Goal: Task Accomplishment & Management: Manage account settings

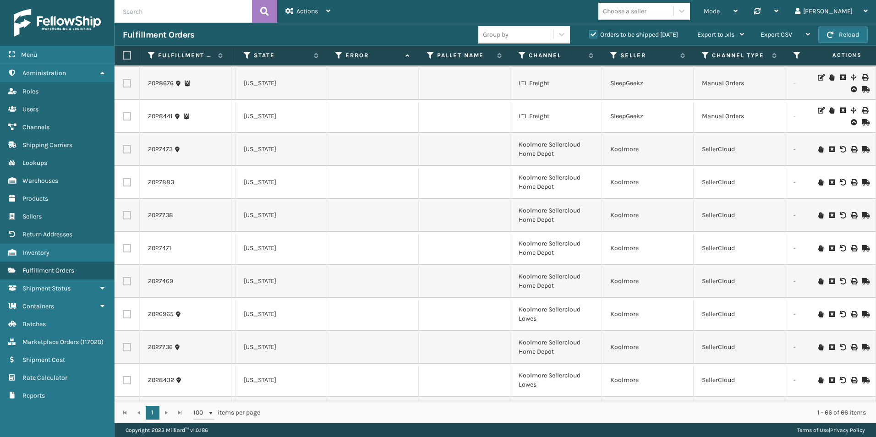
scroll to position [1863, 560]
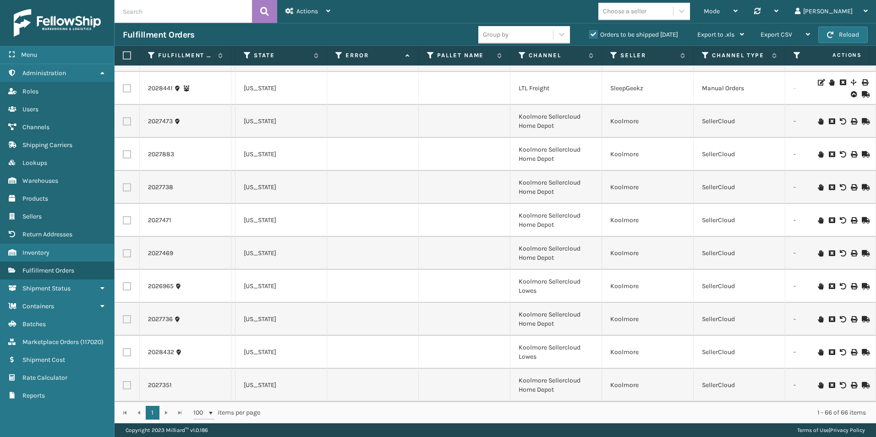
click at [163, 13] on input "text" at bounding box center [183, 11] width 137 height 23
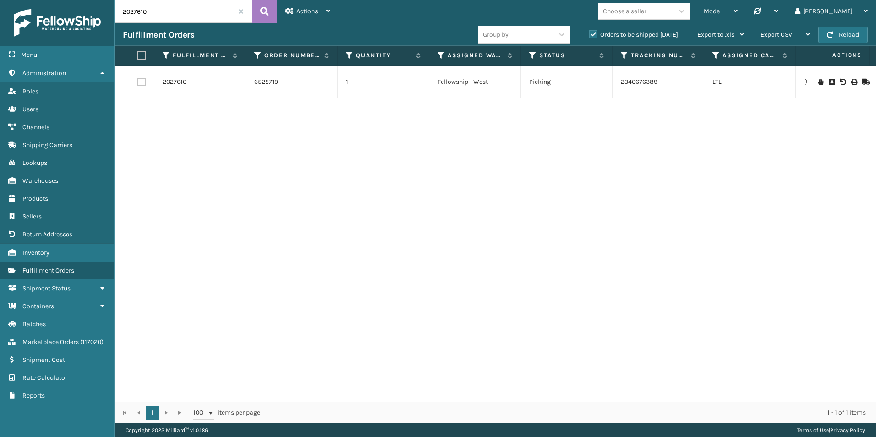
click at [818, 84] on icon at bounding box center [820, 82] width 5 height 6
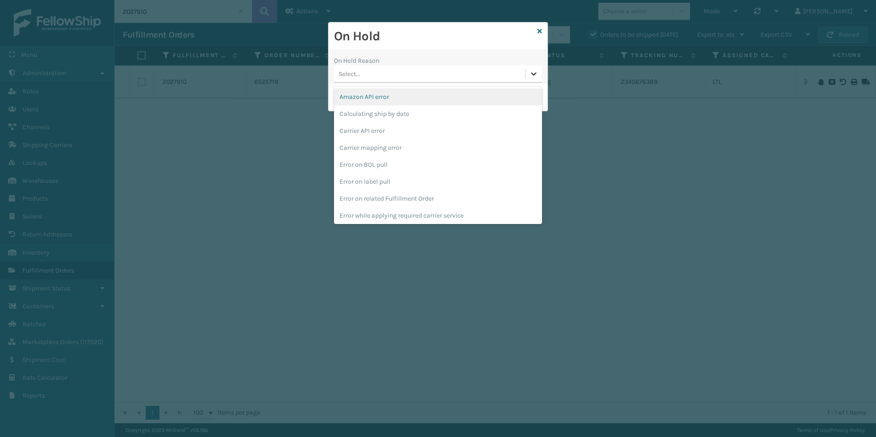
click at [537, 75] on icon at bounding box center [533, 73] width 9 height 9
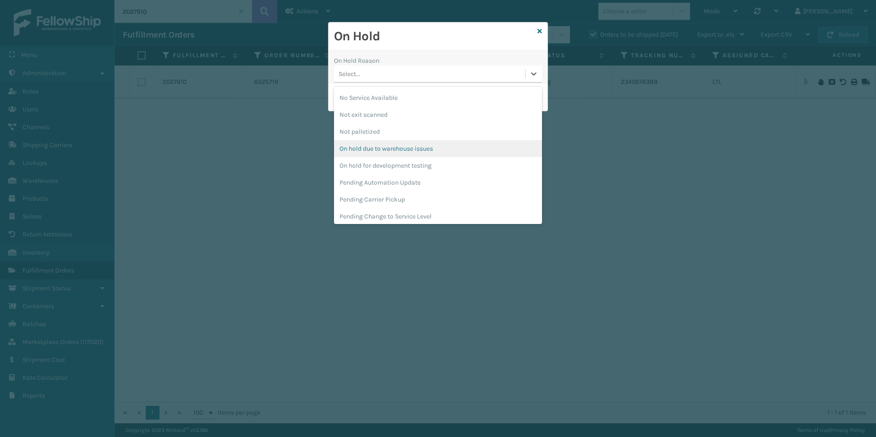
scroll to position [290, 0]
click at [382, 143] on div "Pending Carrier Pickup" at bounding box center [438, 145] width 208 height 17
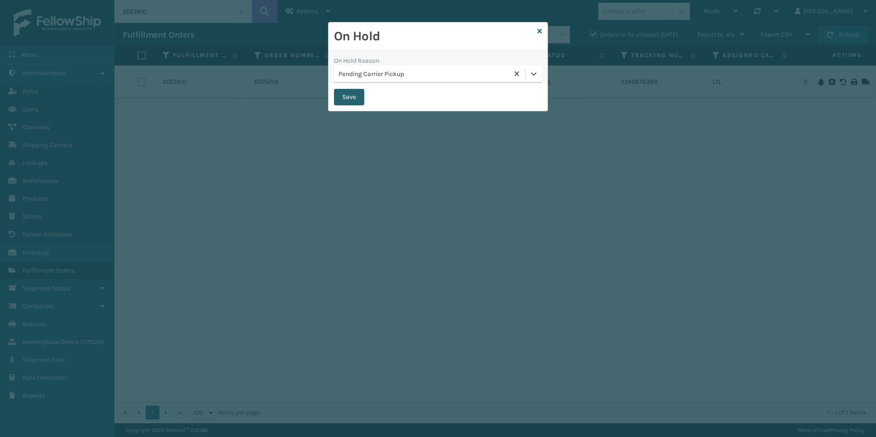
click at [350, 100] on button "Save" at bounding box center [349, 97] width 30 height 16
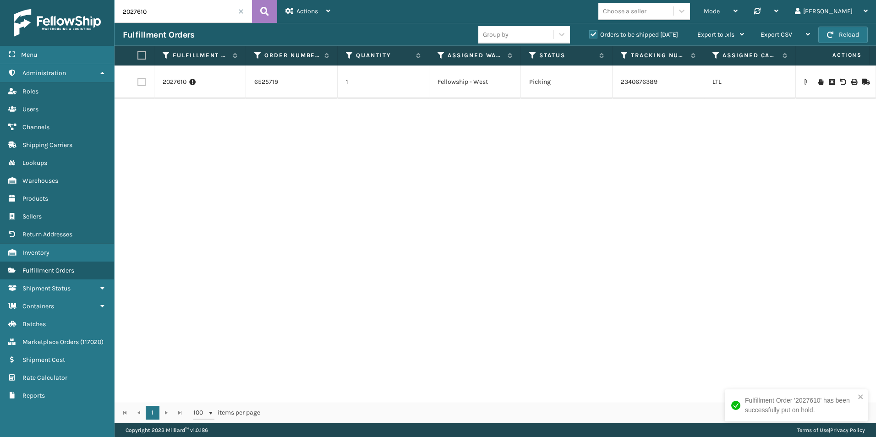
drag, startPoint x: 137, startPoint y: 13, endPoint x: 165, endPoint y: 14, distance: 27.0
click at [164, 13] on input "2027610" at bounding box center [183, 11] width 137 height 23
click at [818, 82] on icon at bounding box center [820, 82] width 5 height 6
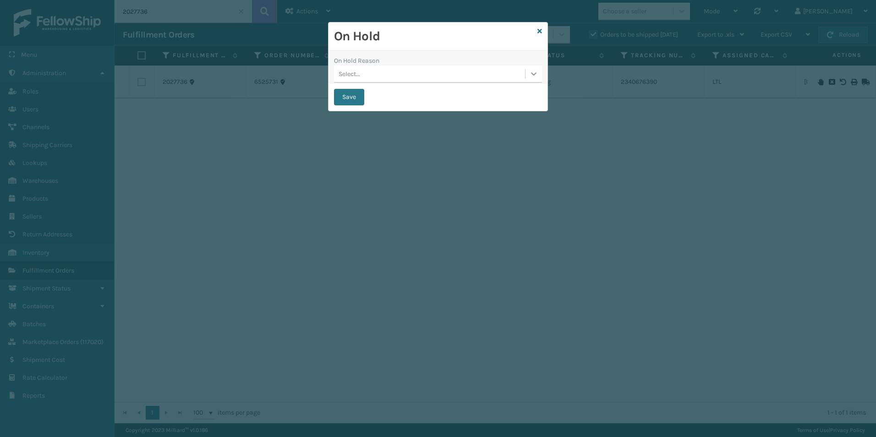
click at [533, 75] on icon at bounding box center [533, 73] width 5 height 3
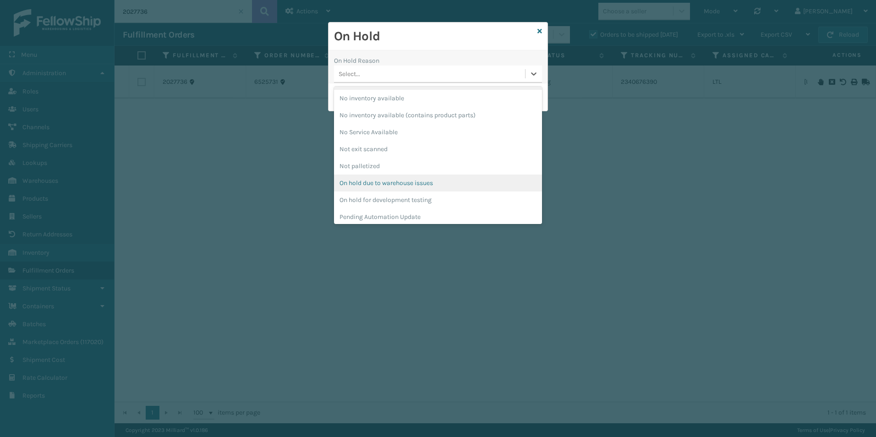
scroll to position [229, 0]
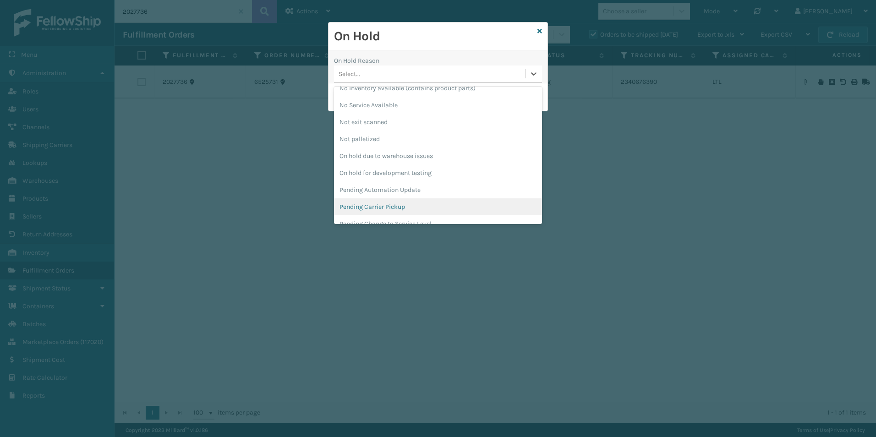
click at [366, 204] on div "Pending Carrier Pickup" at bounding box center [438, 206] width 208 height 17
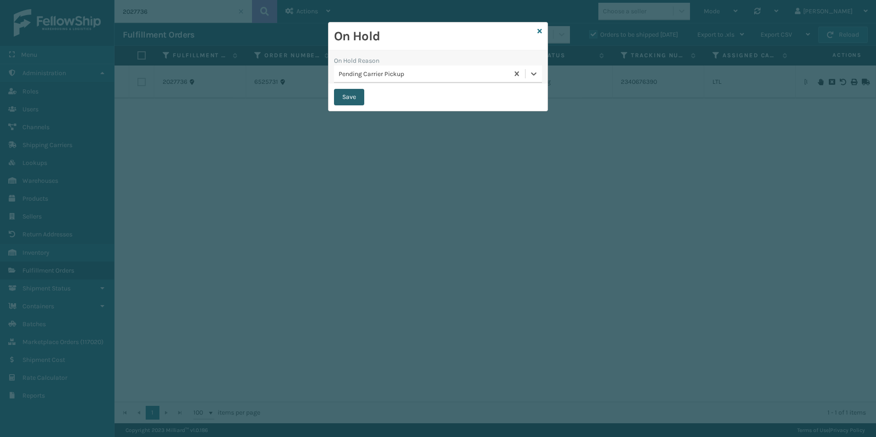
click at [342, 99] on button "Save" at bounding box center [349, 97] width 30 height 16
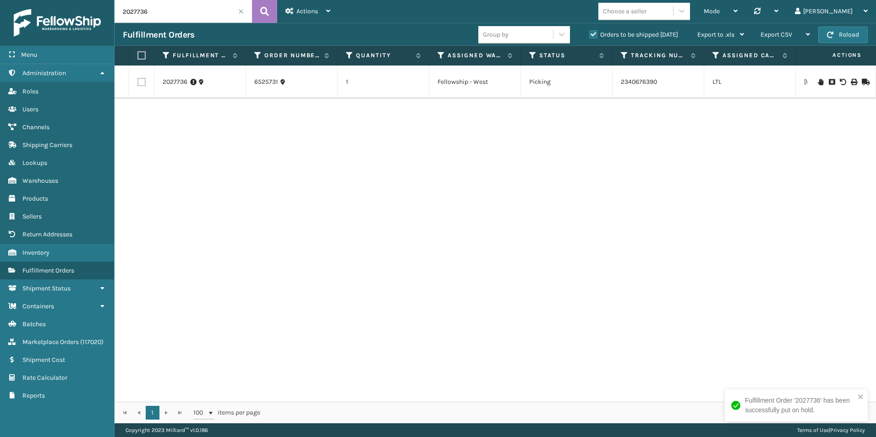
drag, startPoint x: 143, startPoint y: 11, endPoint x: 156, endPoint y: 15, distance: 13.7
click at [156, 13] on input "2027736" at bounding box center [183, 11] width 137 height 23
click at [818, 81] on icon at bounding box center [820, 82] width 5 height 6
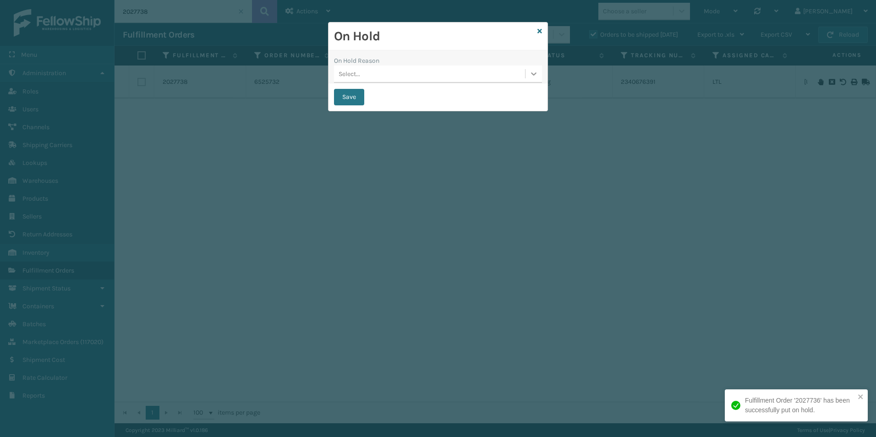
click at [535, 71] on icon at bounding box center [533, 73] width 9 height 9
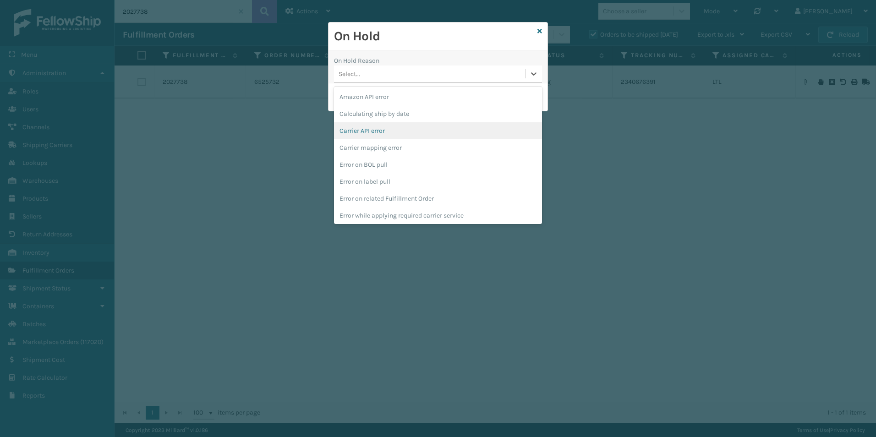
scroll to position [229, 0]
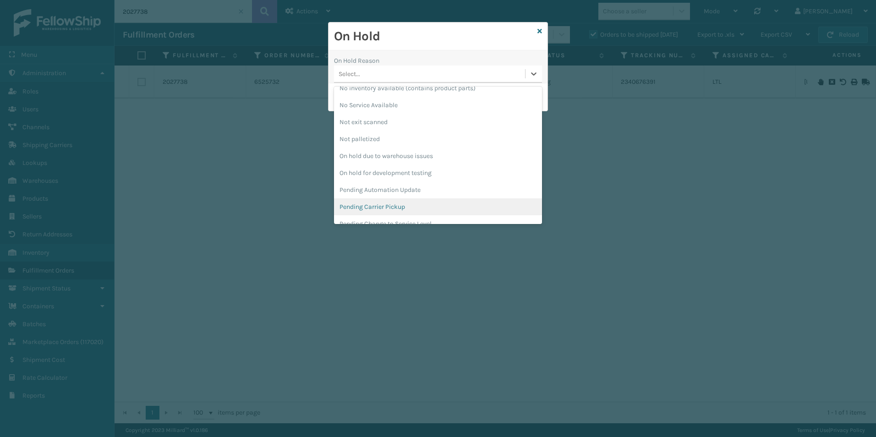
click at [372, 204] on div "Pending Carrier Pickup" at bounding box center [438, 206] width 208 height 17
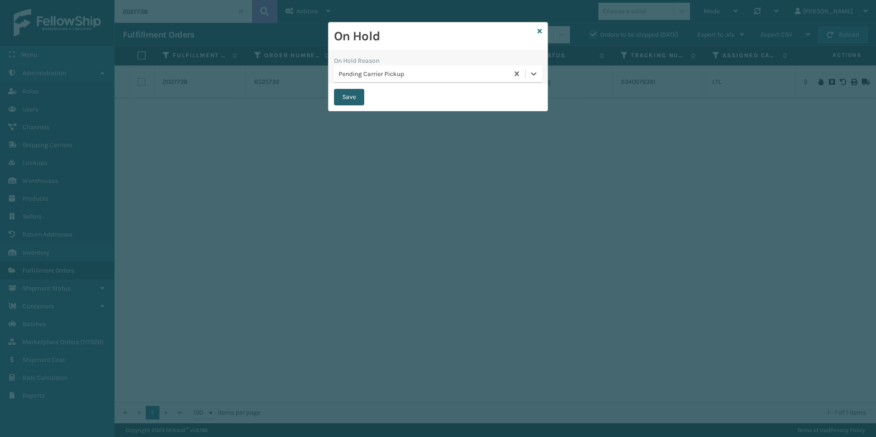
click at [341, 98] on button "Save" at bounding box center [349, 97] width 30 height 16
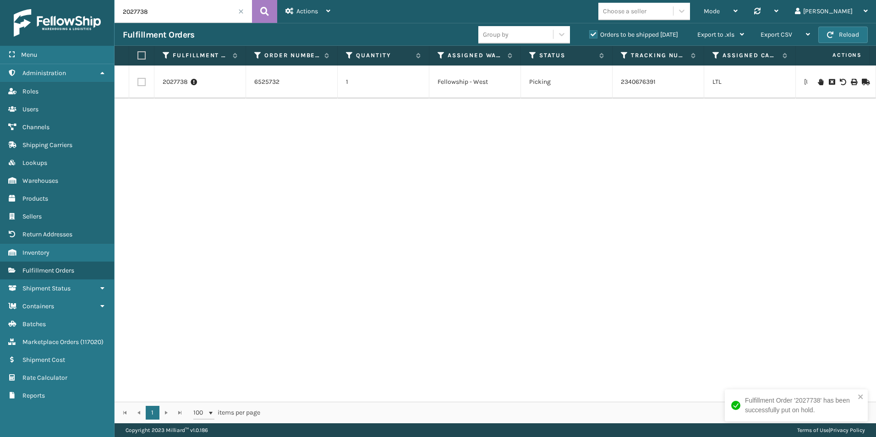
drag, startPoint x: 133, startPoint y: 11, endPoint x: 204, endPoint y: 22, distance: 71.4
click at [191, 13] on input "2027738" at bounding box center [183, 11] width 137 height 23
click at [818, 83] on icon at bounding box center [820, 82] width 5 height 6
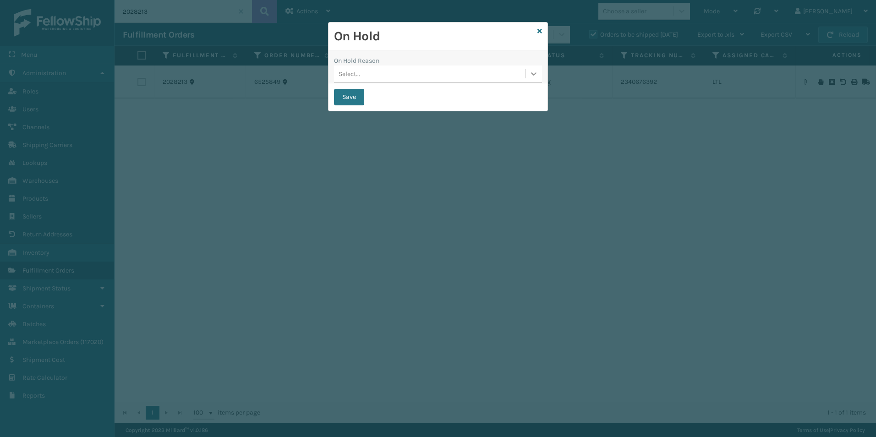
click at [531, 76] on icon at bounding box center [533, 73] width 9 height 9
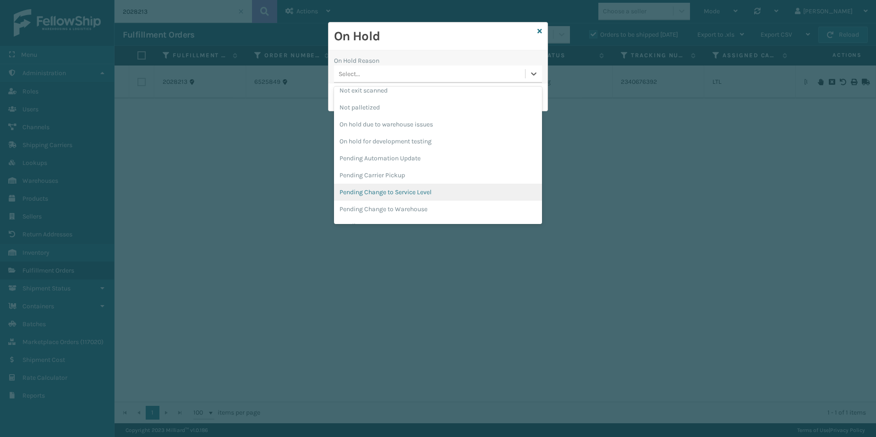
scroll to position [275, 0]
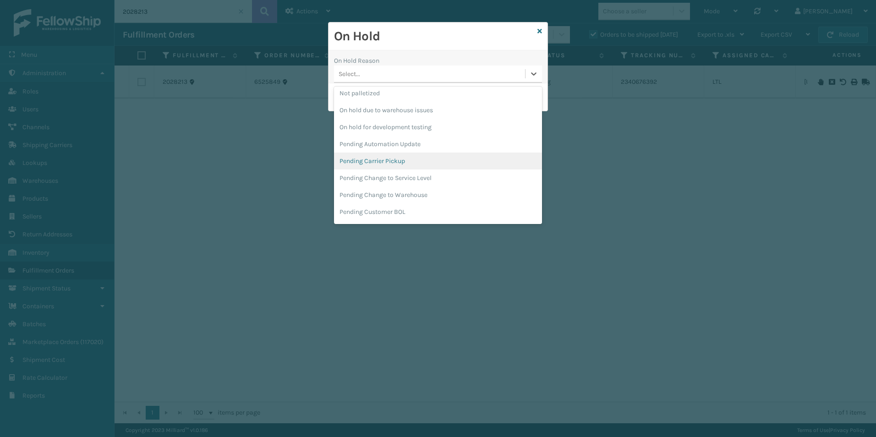
click at [382, 165] on div "Pending Carrier Pickup" at bounding box center [438, 161] width 208 height 17
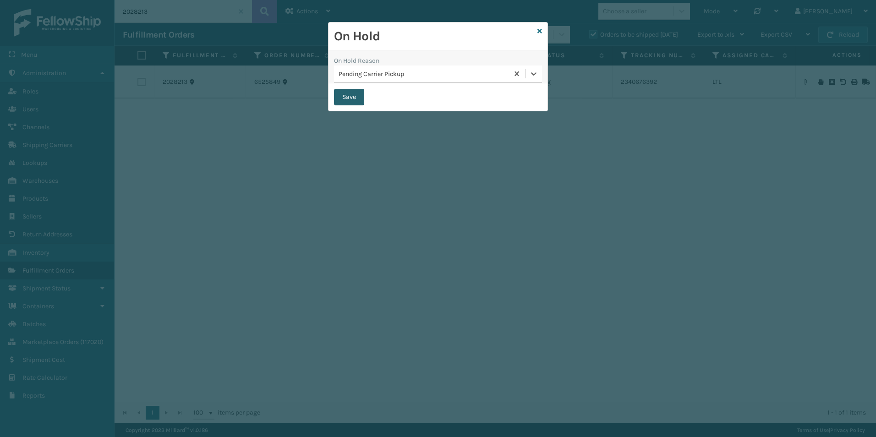
click at [344, 97] on button "Save" at bounding box center [349, 97] width 30 height 16
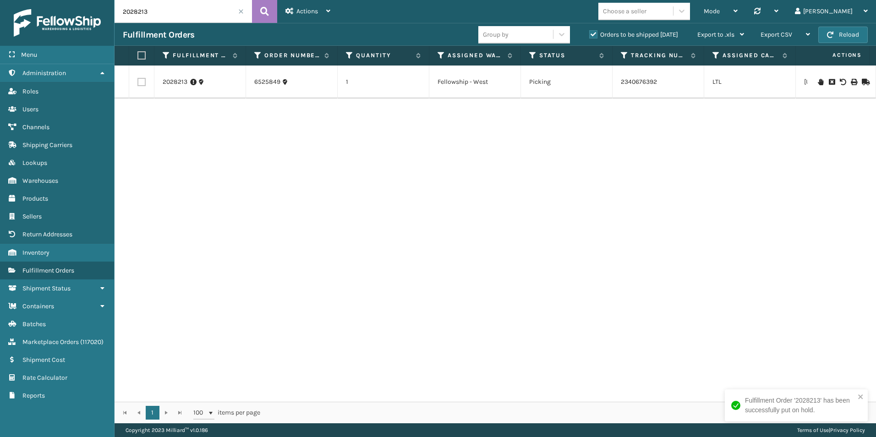
drag, startPoint x: 137, startPoint y: 13, endPoint x: 208, endPoint y: 16, distance: 70.6
click at [167, 12] on input "2028213" at bounding box center [183, 11] width 137 height 23
click at [818, 80] on icon at bounding box center [820, 82] width 5 height 6
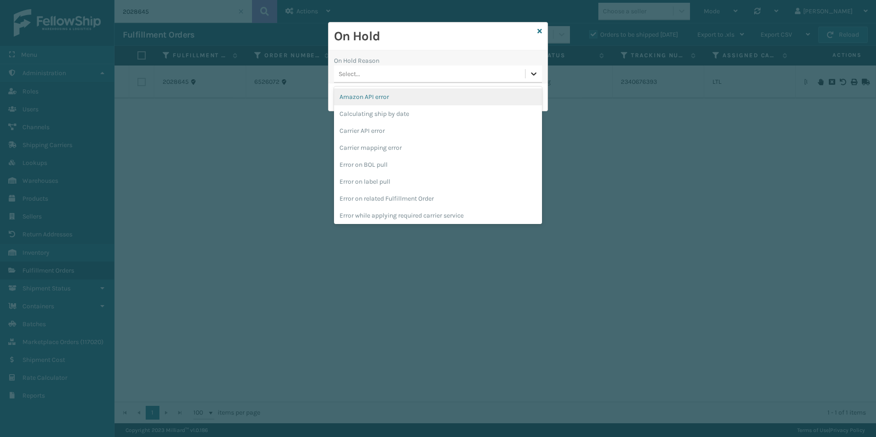
click at [535, 74] on icon at bounding box center [533, 73] width 5 height 3
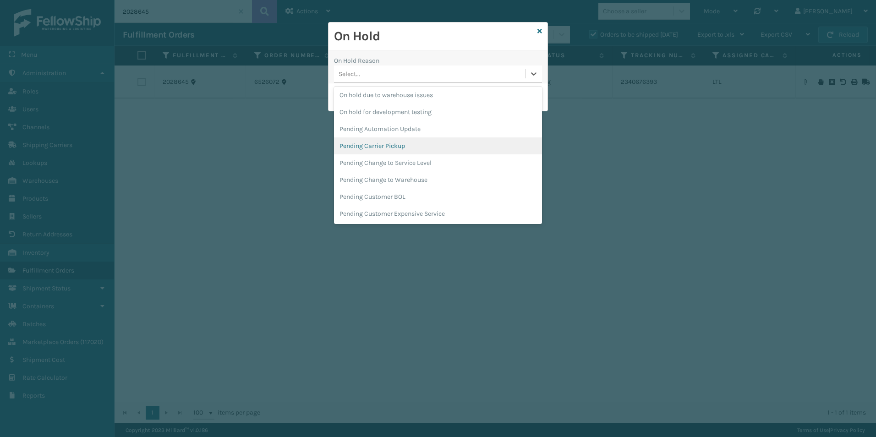
click at [395, 145] on div "Pending Carrier Pickup" at bounding box center [438, 145] width 208 height 17
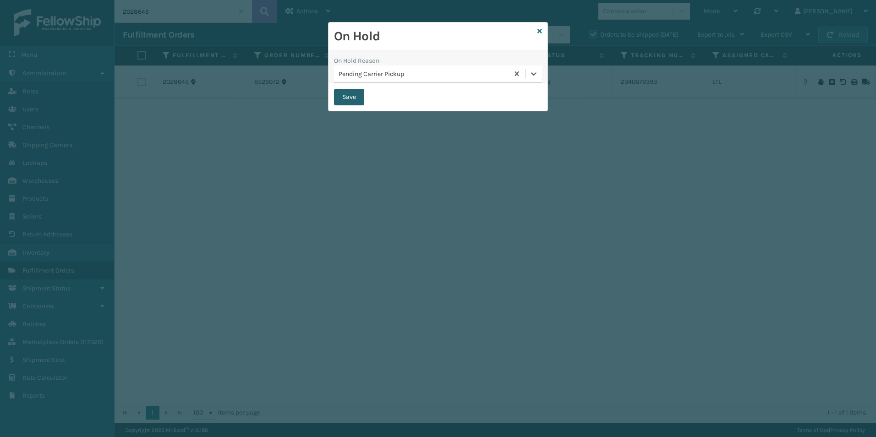
click at [347, 93] on button "Save" at bounding box center [349, 97] width 30 height 16
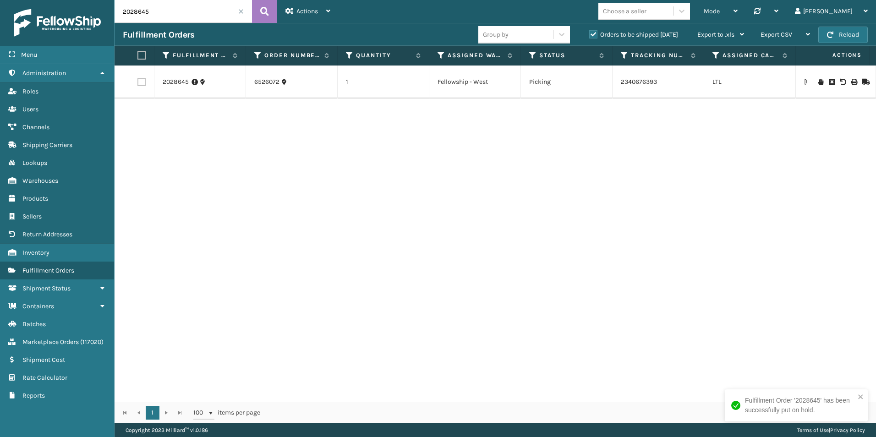
drag, startPoint x: 133, startPoint y: 15, endPoint x: 206, endPoint y: 24, distance: 73.4
click at [181, 19] on input "2028645" at bounding box center [183, 11] width 137 height 23
click at [829, 75] on icon at bounding box center [831, 76] width 5 height 6
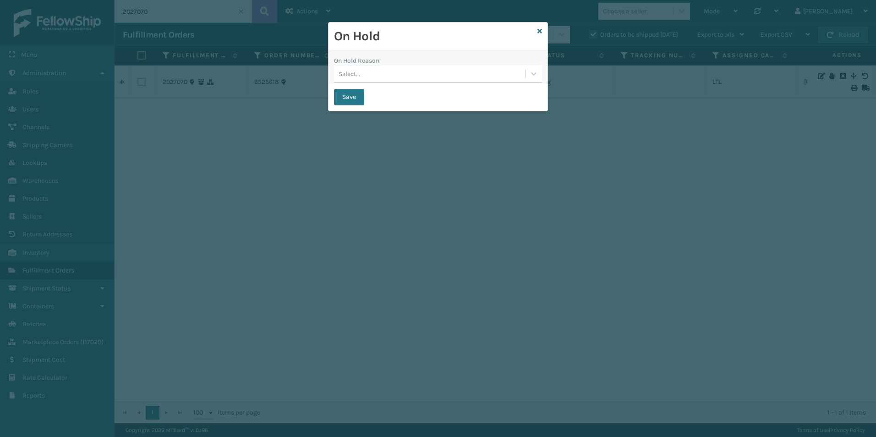
drag, startPoint x: 532, startPoint y: 74, endPoint x: 518, endPoint y: 79, distance: 14.1
click at [529, 75] on div at bounding box center [534, 74] width 16 height 16
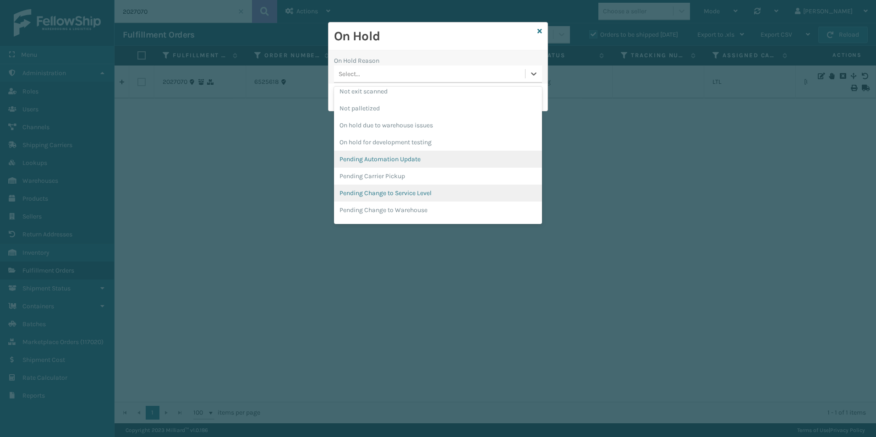
scroll to position [275, 0]
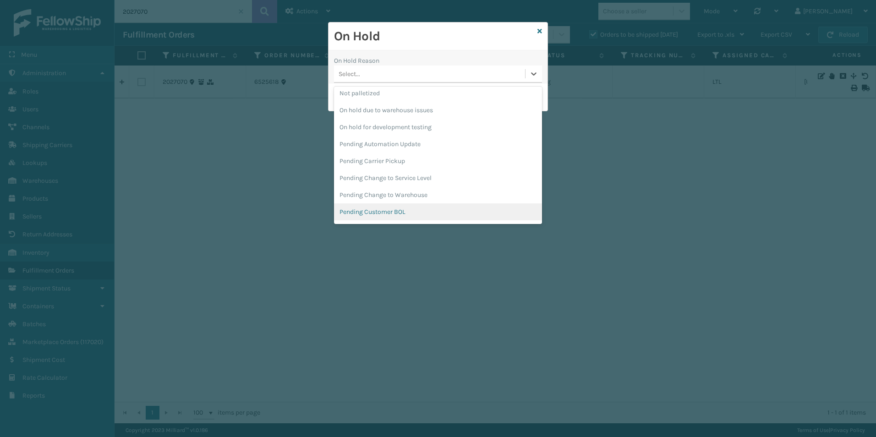
click at [398, 213] on div "Pending Customer BOL" at bounding box center [438, 211] width 208 height 17
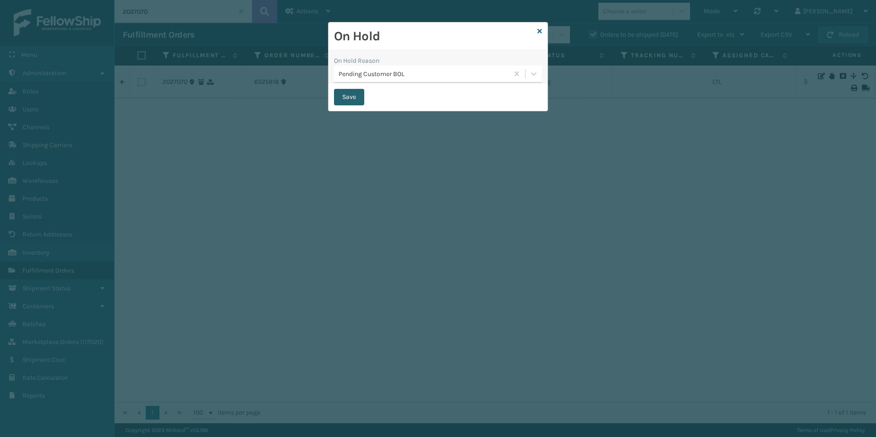
click at [345, 99] on button "Save" at bounding box center [349, 97] width 30 height 16
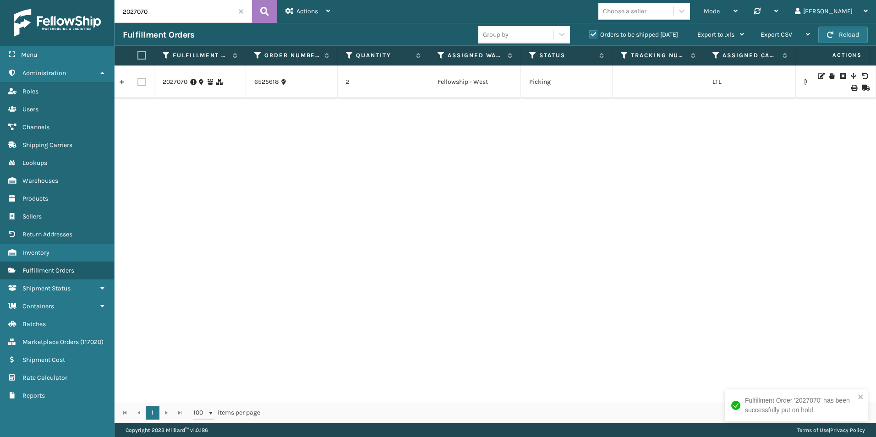
drag, startPoint x: 132, startPoint y: 12, endPoint x: 174, endPoint y: 19, distance: 42.3
click at [174, 17] on input "2027070" at bounding box center [183, 11] width 137 height 23
click at [818, 82] on icon at bounding box center [820, 82] width 5 height 6
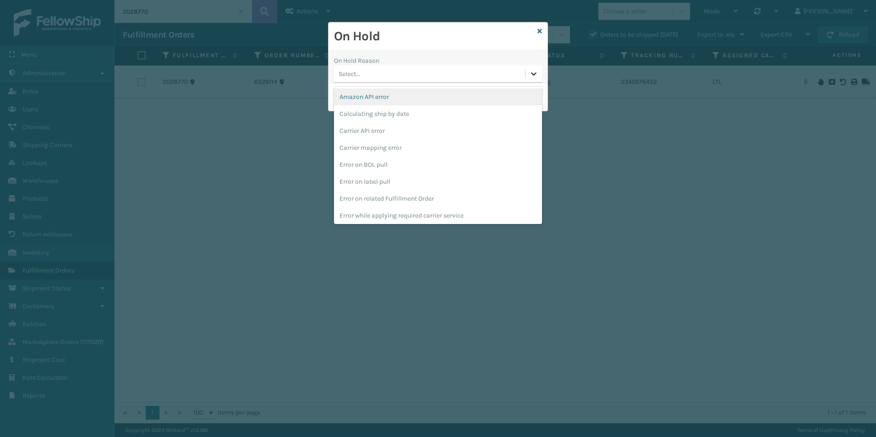
click at [532, 75] on icon at bounding box center [533, 73] width 9 height 9
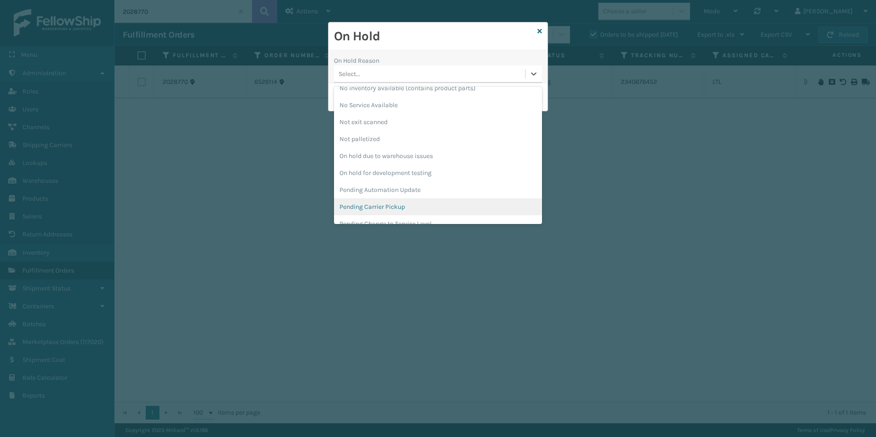
click at [378, 204] on div "Pending Carrier Pickup" at bounding box center [438, 206] width 208 height 17
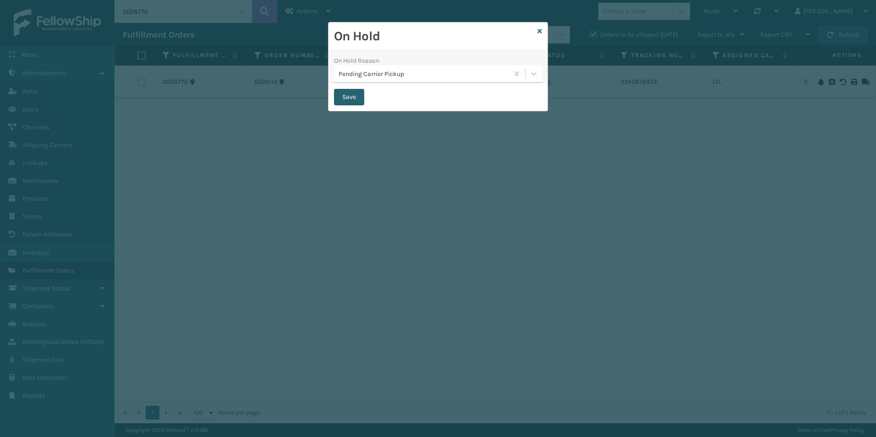
click at [346, 97] on button "Save" at bounding box center [349, 97] width 30 height 16
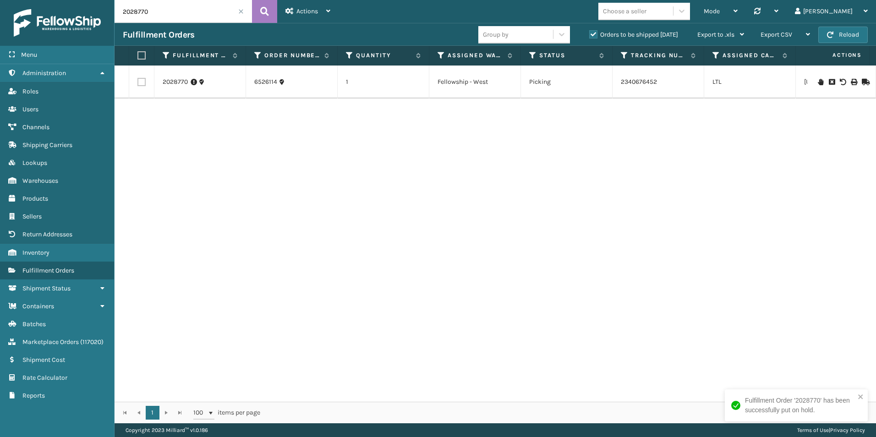
drag, startPoint x: 138, startPoint y: 13, endPoint x: 176, endPoint y: 16, distance: 38.1
click at [175, 13] on input "2028770" at bounding box center [183, 11] width 137 height 23
click at [818, 82] on icon at bounding box center [820, 82] width 5 height 6
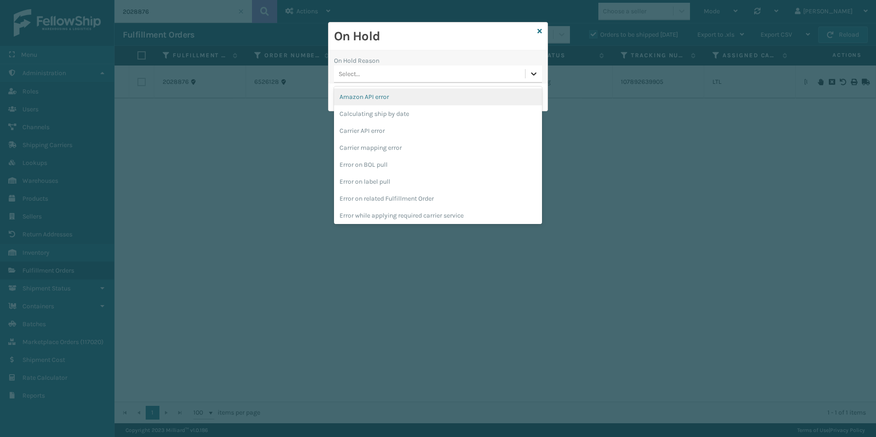
drag, startPoint x: 533, startPoint y: 76, endPoint x: 467, endPoint y: 110, distance: 74.0
click at [532, 76] on icon at bounding box center [533, 73] width 9 height 9
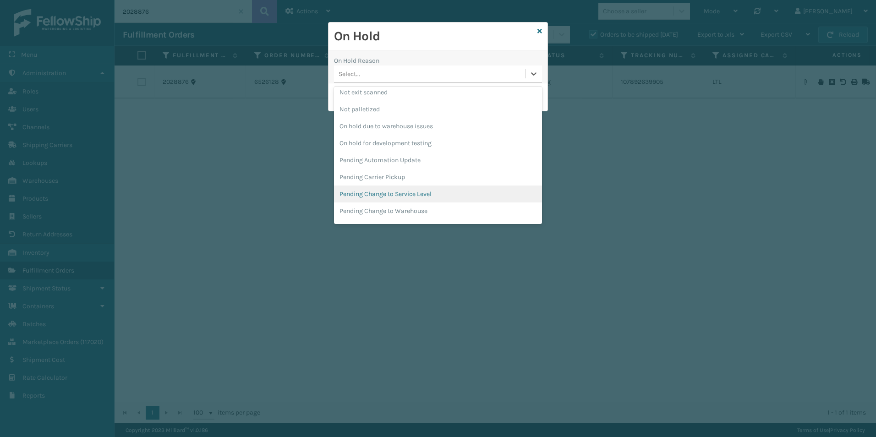
scroll to position [275, 0]
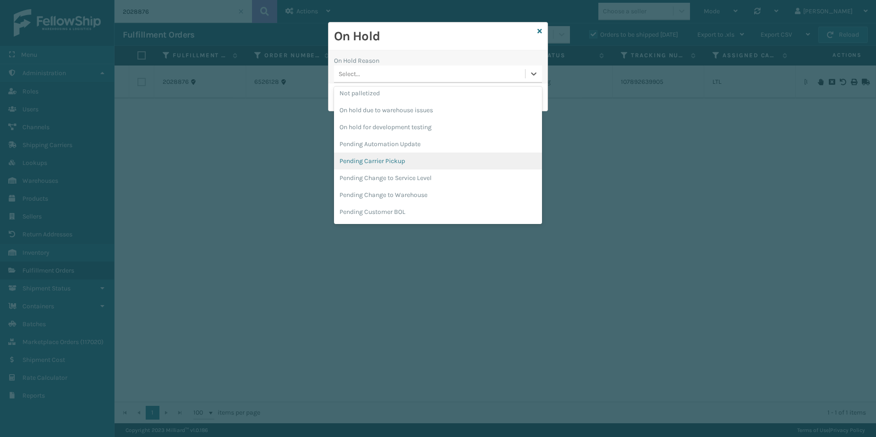
click at [375, 159] on div "Pending Carrier Pickup" at bounding box center [438, 161] width 208 height 17
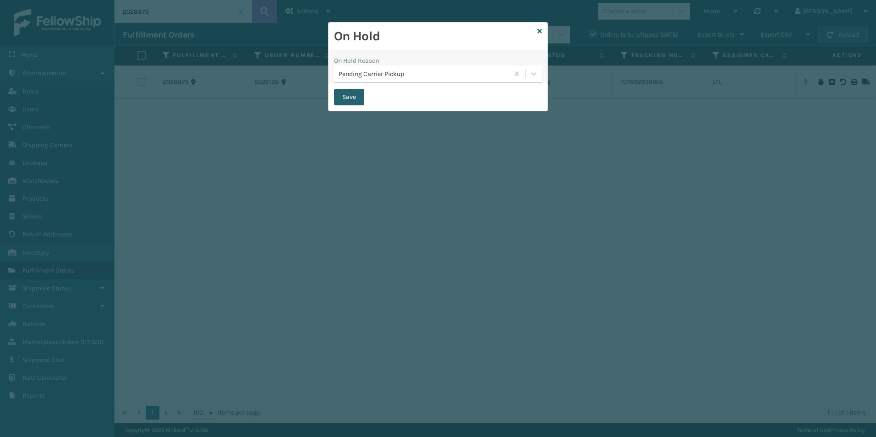
click at [352, 95] on button "Save" at bounding box center [349, 97] width 30 height 16
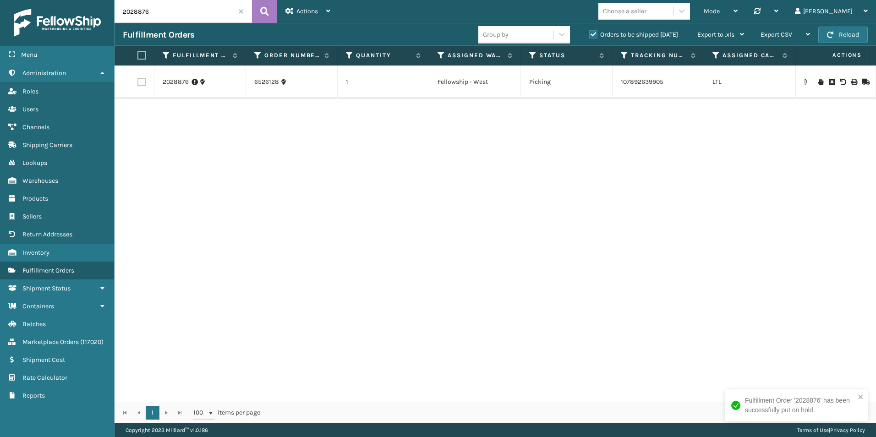
drag, startPoint x: 135, startPoint y: 10, endPoint x: 223, endPoint y: 22, distance: 88.4
click at [198, 17] on input "2028876" at bounding box center [183, 11] width 137 height 23
click at [818, 82] on icon at bounding box center [820, 82] width 5 height 6
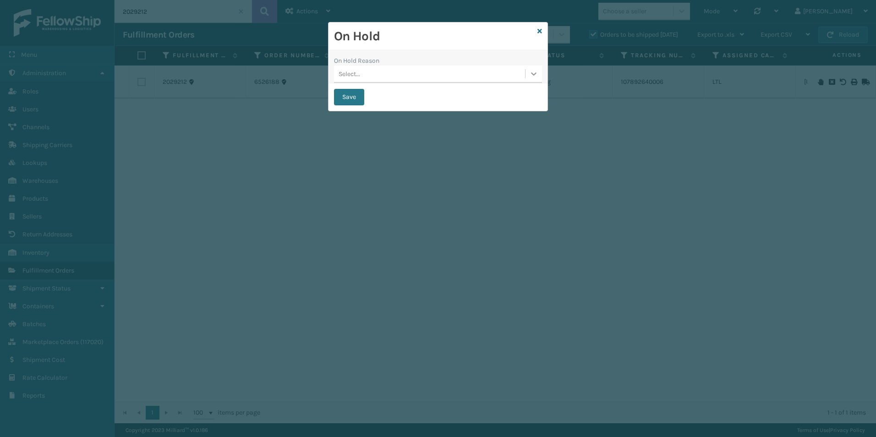
click at [530, 75] on icon at bounding box center [533, 73] width 9 height 9
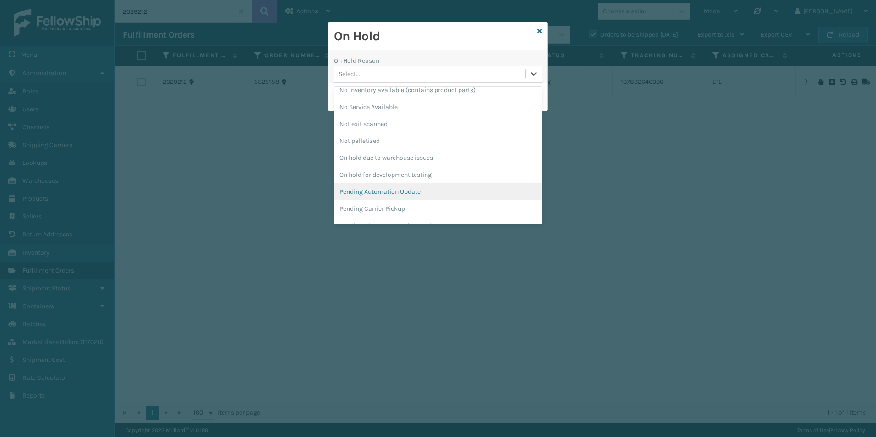
scroll to position [275, 0]
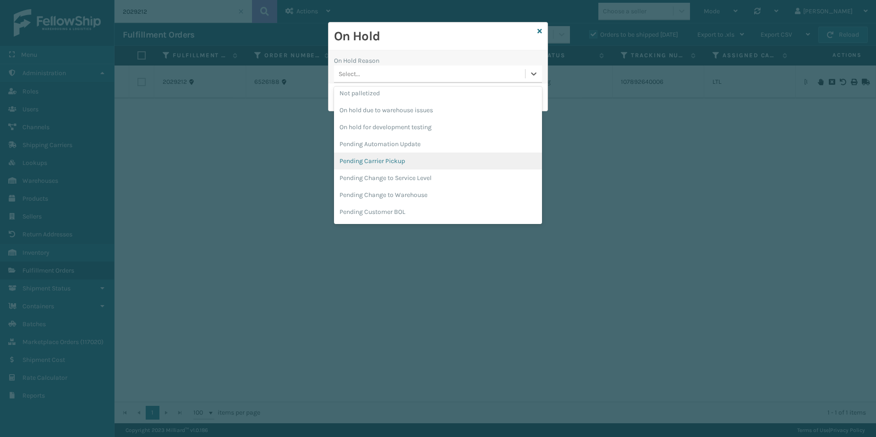
click at [357, 160] on div "Pending Carrier Pickup" at bounding box center [438, 161] width 208 height 17
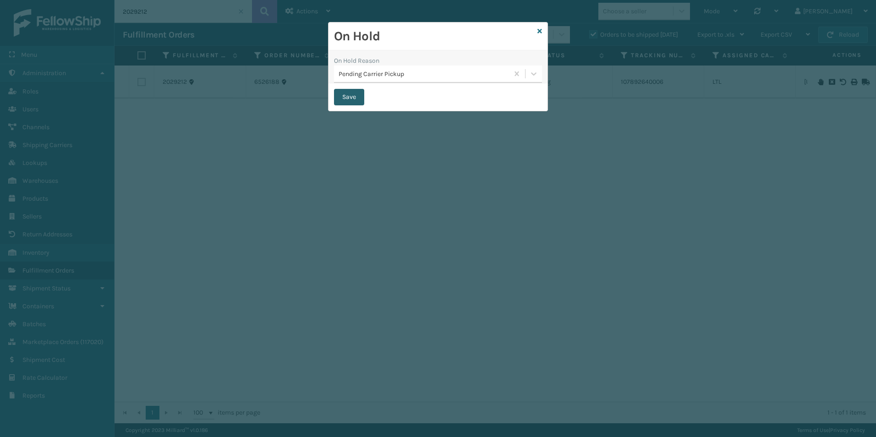
click at [346, 99] on button "Save" at bounding box center [349, 97] width 30 height 16
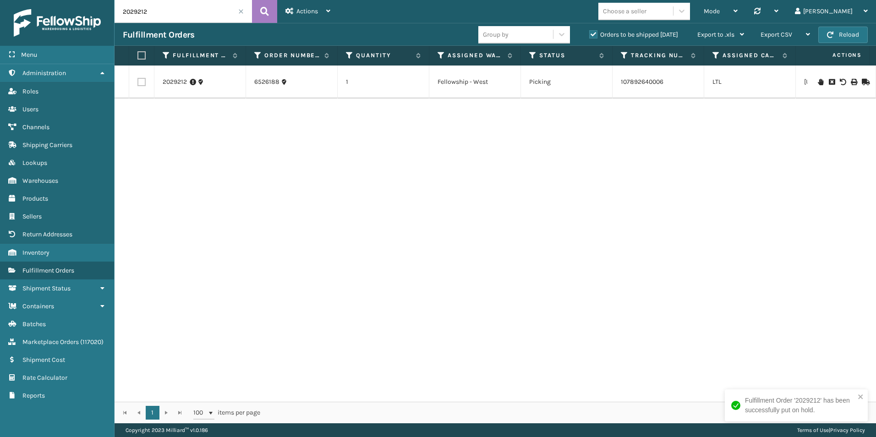
drag, startPoint x: 141, startPoint y: 11, endPoint x: 169, endPoint y: 12, distance: 28.0
click at [169, 12] on input "2029212" at bounding box center [183, 11] width 137 height 23
click at [818, 82] on icon at bounding box center [820, 82] width 5 height 6
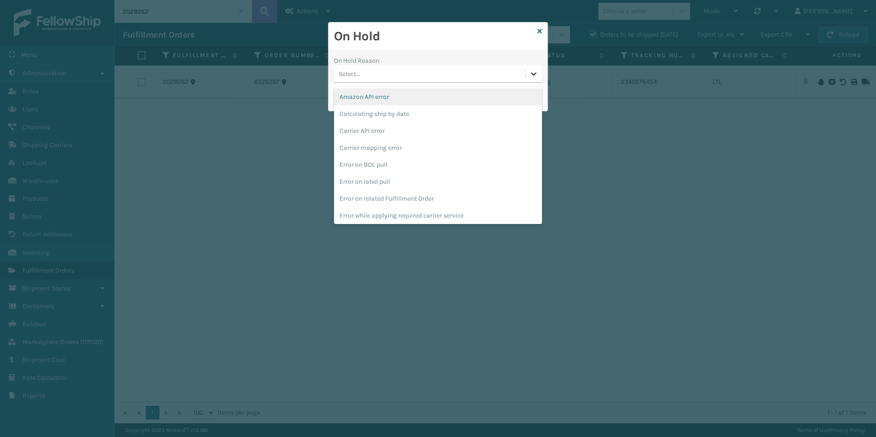
click at [529, 76] on icon at bounding box center [533, 73] width 9 height 9
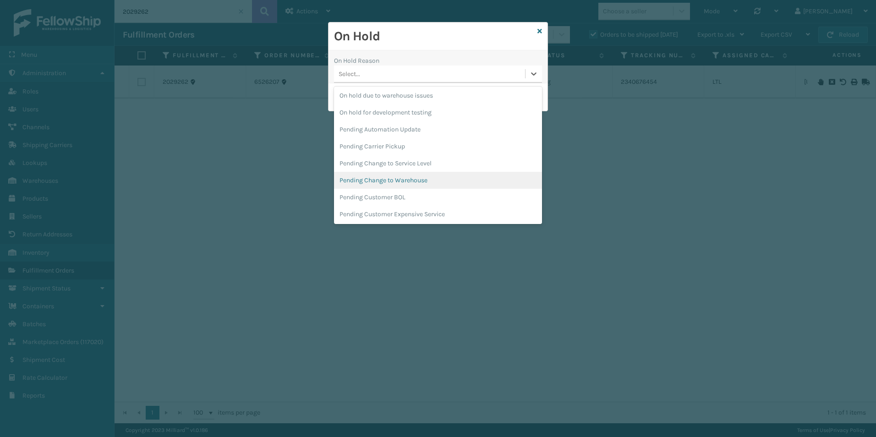
scroll to position [290, 0]
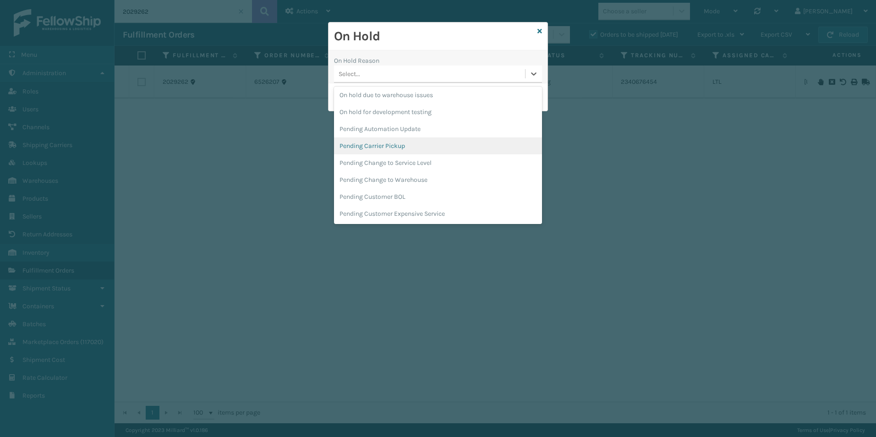
click at [391, 146] on div "Pending Carrier Pickup" at bounding box center [438, 145] width 208 height 17
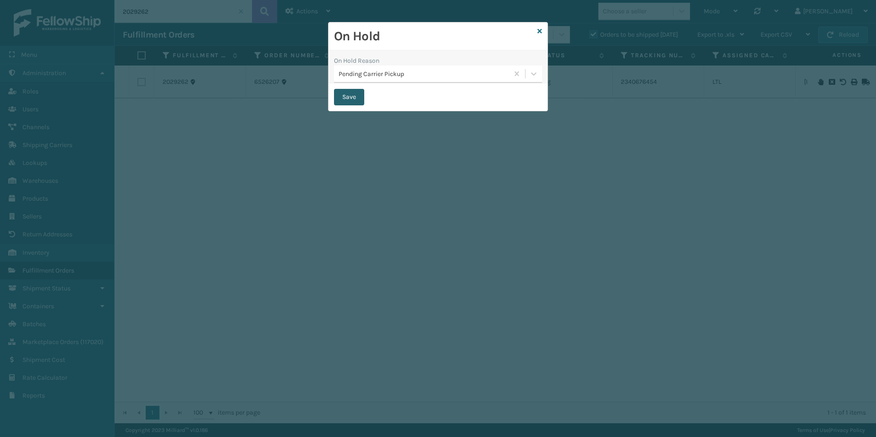
click at [352, 96] on button "Save" at bounding box center [349, 97] width 30 height 16
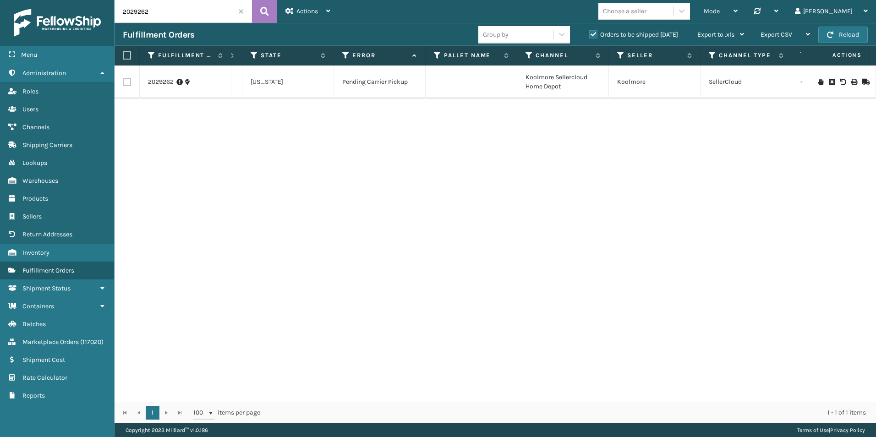
scroll to position [0, 414]
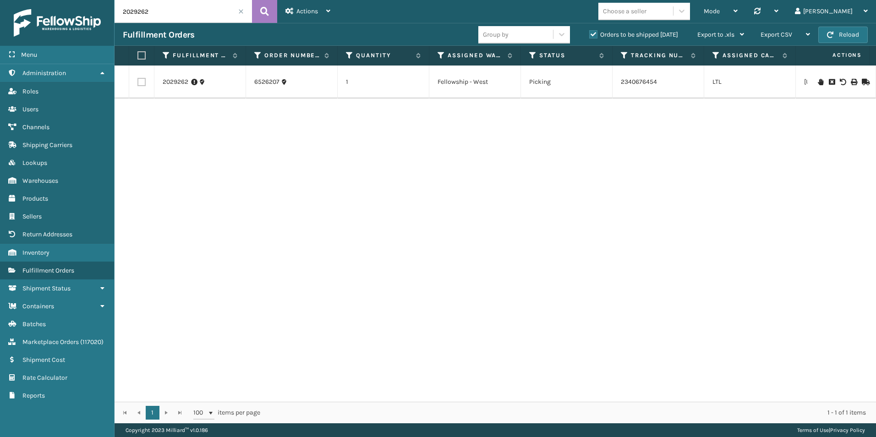
drag, startPoint x: 142, startPoint y: 11, endPoint x: 161, endPoint y: 13, distance: 19.4
click at [161, 11] on input "2029262" at bounding box center [183, 11] width 137 height 23
click at [818, 74] on icon at bounding box center [820, 76] width 5 height 6
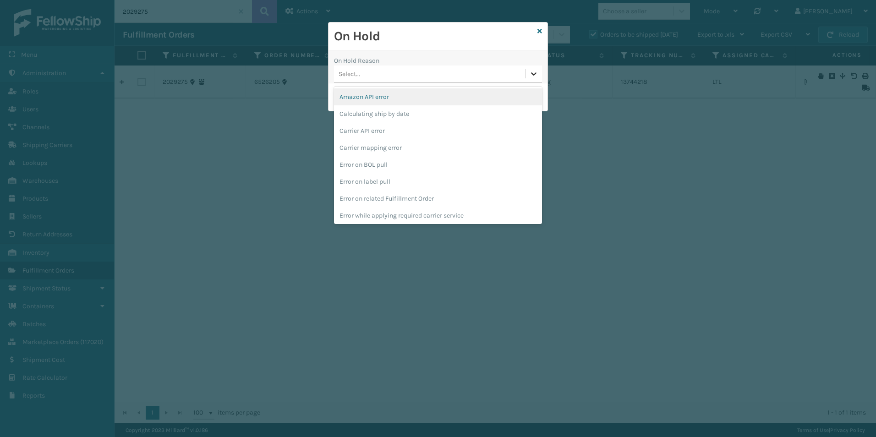
click at [533, 75] on icon at bounding box center [533, 73] width 5 height 3
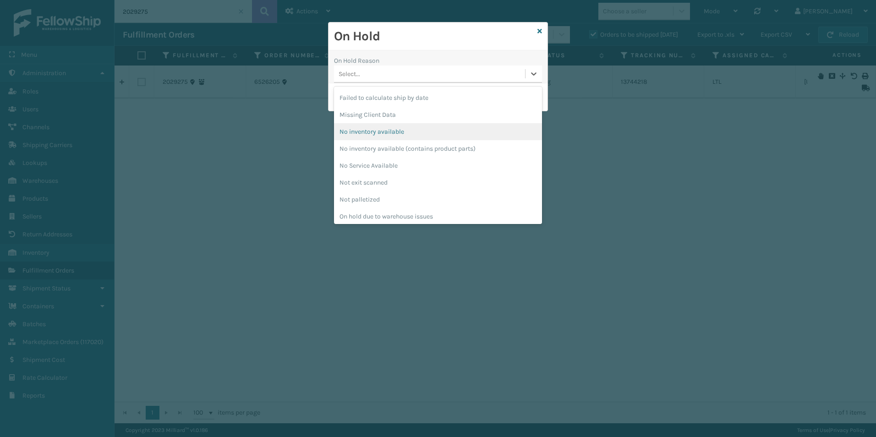
scroll to position [229, 0]
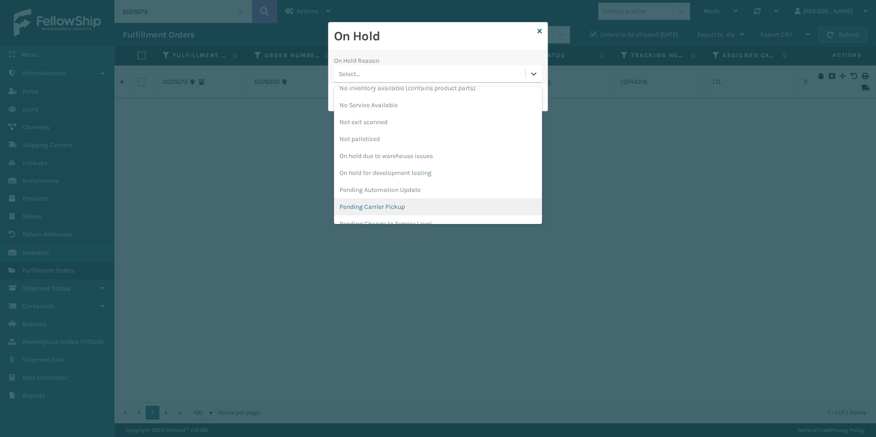
click at [369, 205] on div "Pending Carrier Pickup" at bounding box center [438, 206] width 208 height 17
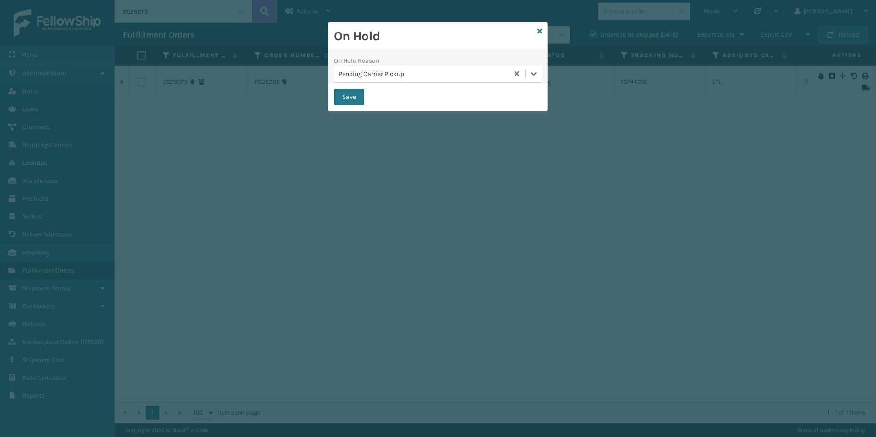
drag, startPoint x: 343, startPoint y: 100, endPoint x: 347, endPoint y: 115, distance: 15.8
click at [343, 100] on button "Save" at bounding box center [349, 97] width 30 height 16
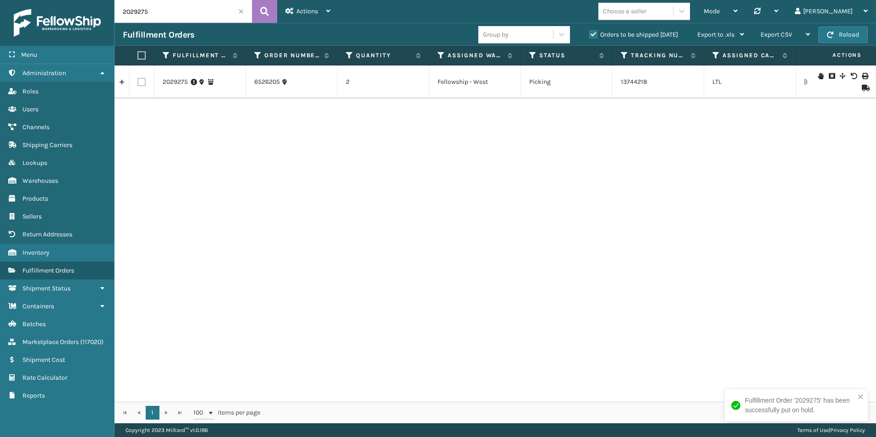
click at [157, 13] on input "2029275" at bounding box center [183, 11] width 137 height 23
click at [818, 81] on icon at bounding box center [820, 82] width 5 height 6
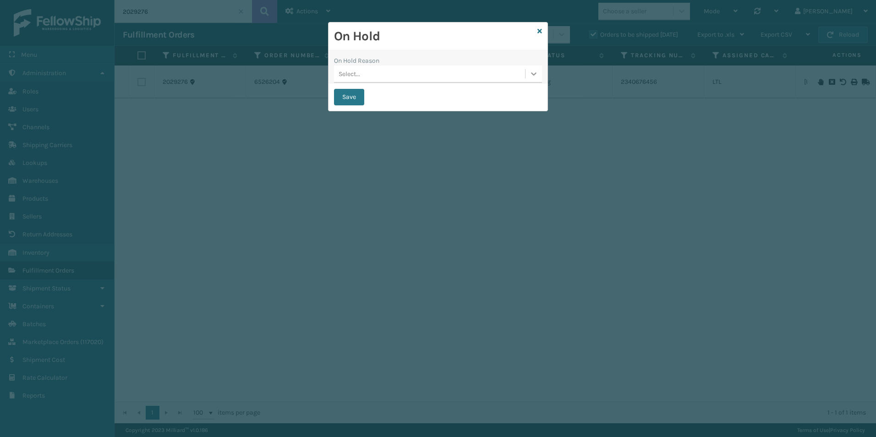
click at [532, 72] on icon at bounding box center [533, 73] width 9 height 9
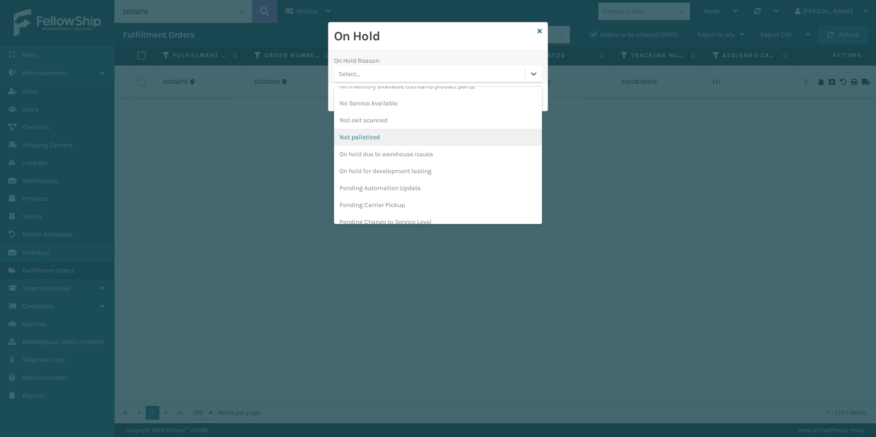
scroll to position [275, 0]
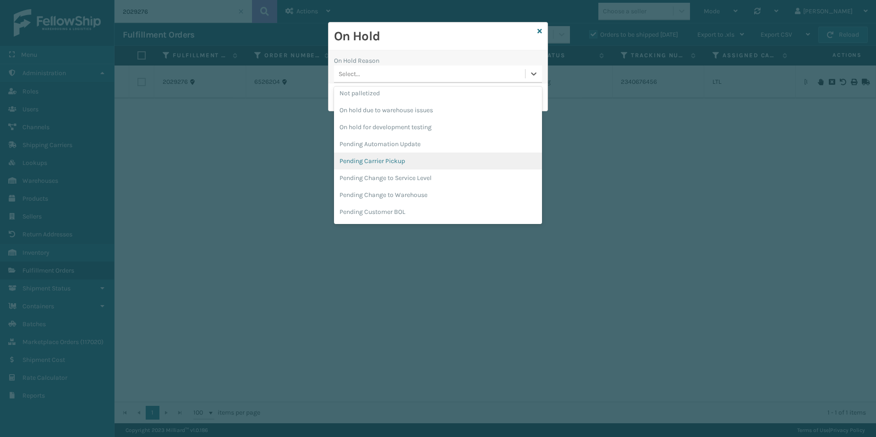
click at [373, 161] on div "Pending Carrier Pickup" at bounding box center [438, 161] width 208 height 17
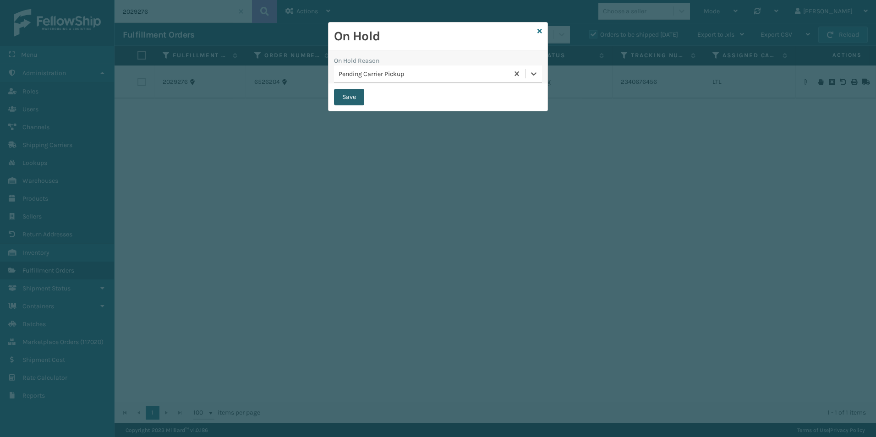
click at [348, 93] on button "Save" at bounding box center [349, 97] width 30 height 16
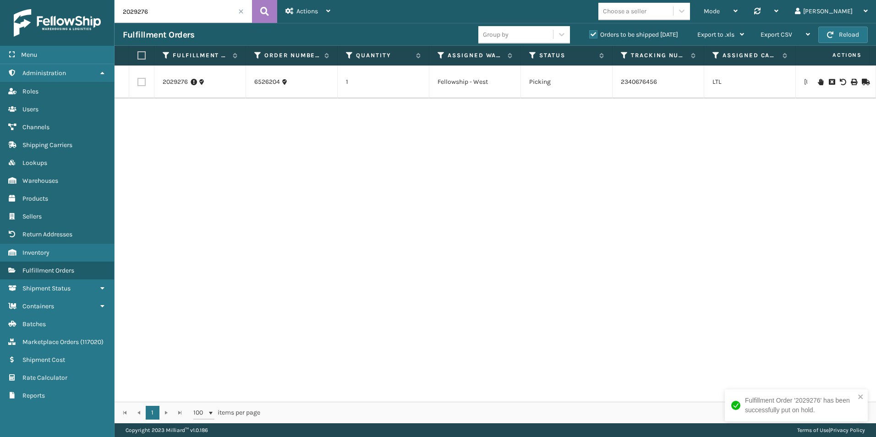
drag, startPoint x: 145, startPoint y: 12, endPoint x: 197, endPoint y: 11, distance: 52.2
click at [191, 10] on input "2029276" at bounding box center [183, 11] width 137 height 23
click at [818, 81] on icon at bounding box center [820, 82] width 5 height 6
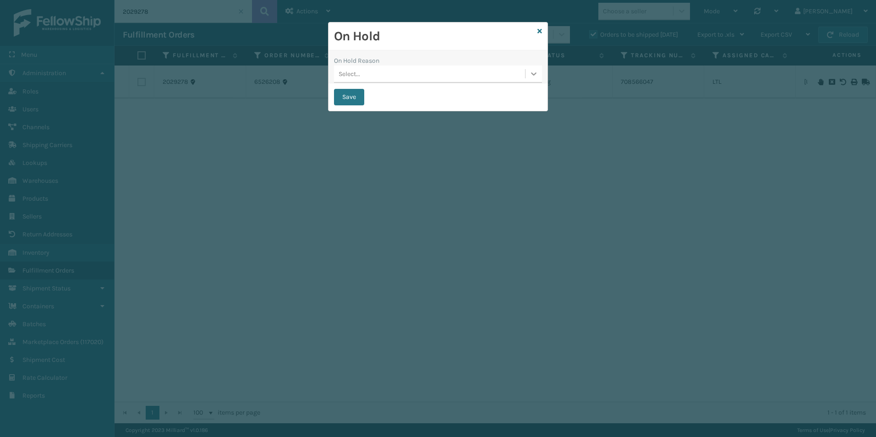
click at [534, 72] on icon at bounding box center [533, 73] width 9 height 9
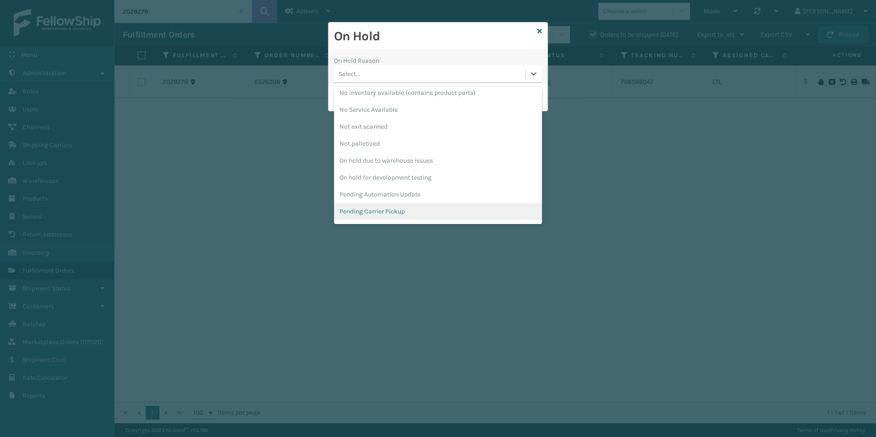
scroll to position [290, 0]
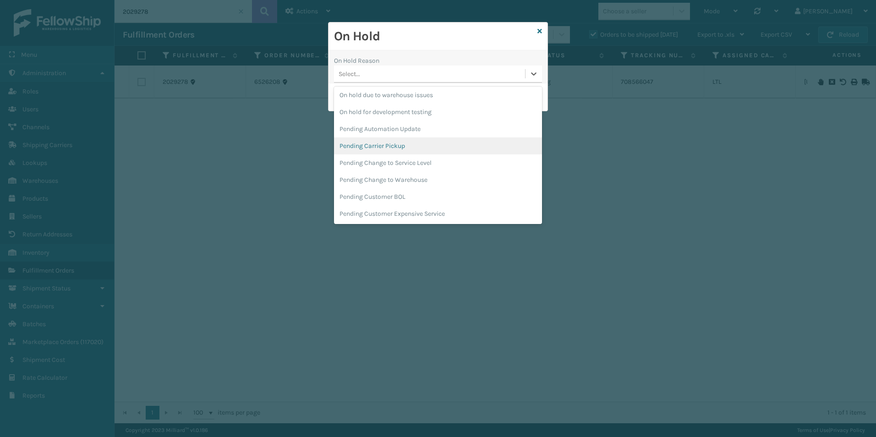
click at [400, 143] on div "Pending Carrier Pickup" at bounding box center [438, 145] width 208 height 17
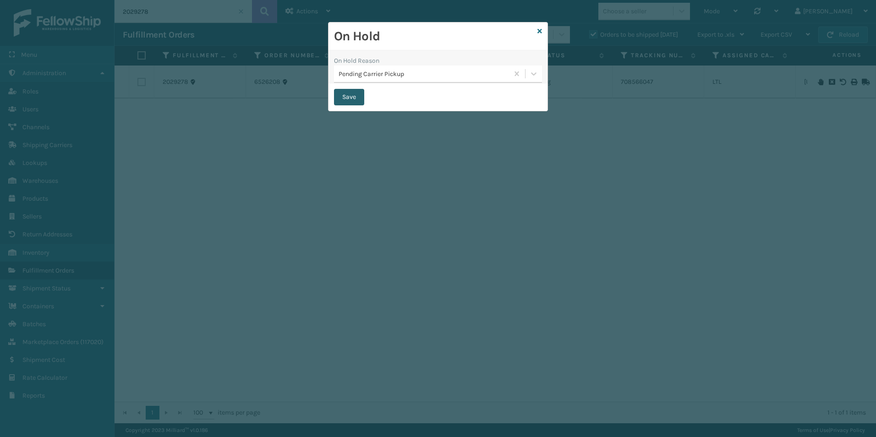
click at [351, 99] on button "Save" at bounding box center [349, 97] width 30 height 16
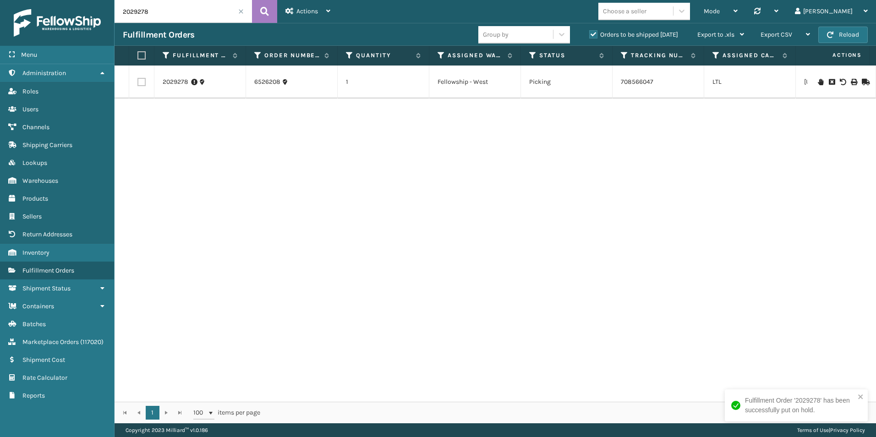
drag, startPoint x: 135, startPoint y: 11, endPoint x: 253, endPoint y: 33, distance: 120.4
click at [185, 11] on input "2029278" at bounding box center [183, 11] width 137 height 23
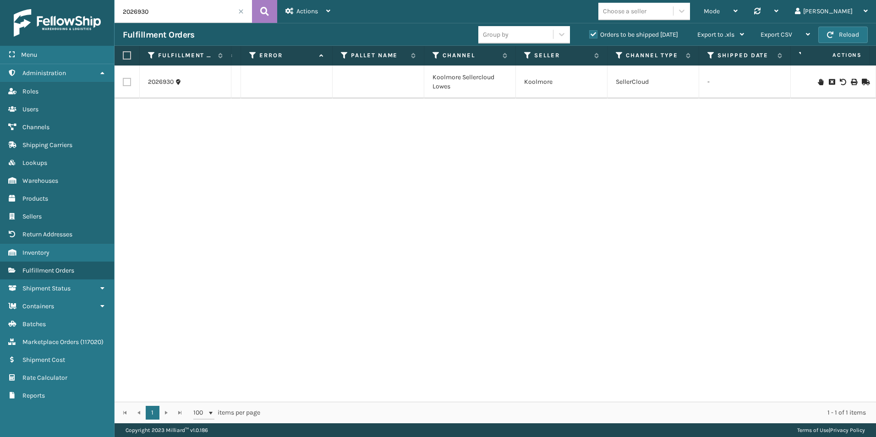
scroll to position [0, 734]
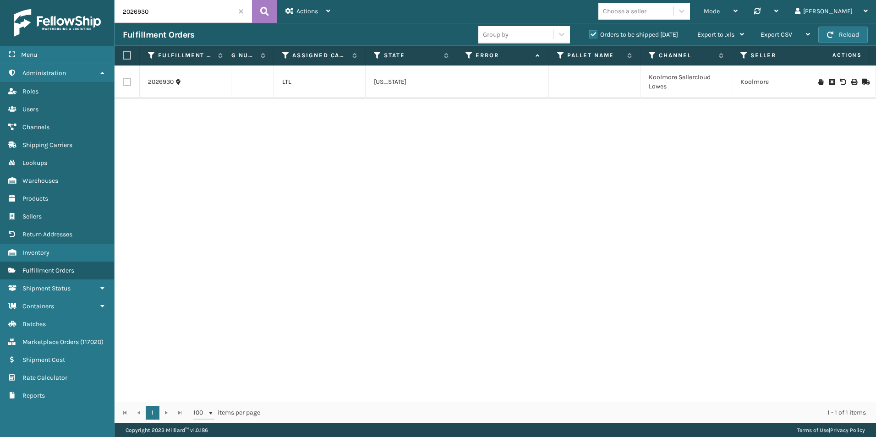
click at [818, 81] on icon at bounding box center [820, 82] width 5 height 6
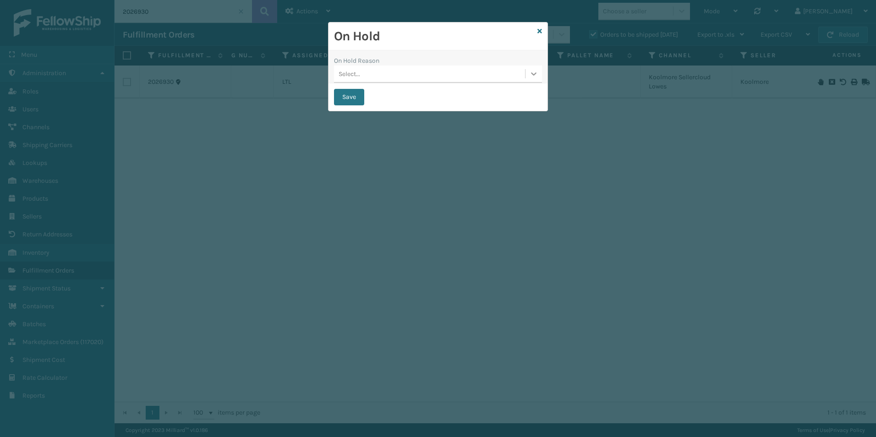
click at [532, 74] on icon at bounding box center [533, 73] width 5 height 3
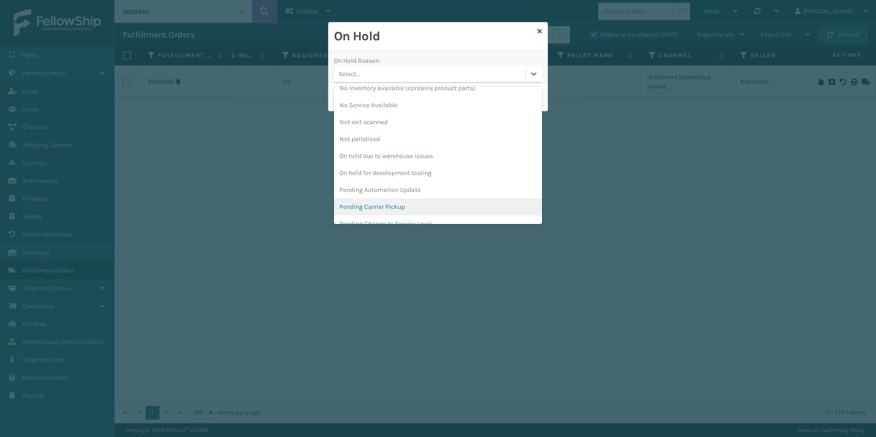
click at [387, 203] on div "Pending Carrier Pickup" at bounding box center [438, 206] width 208 height 17
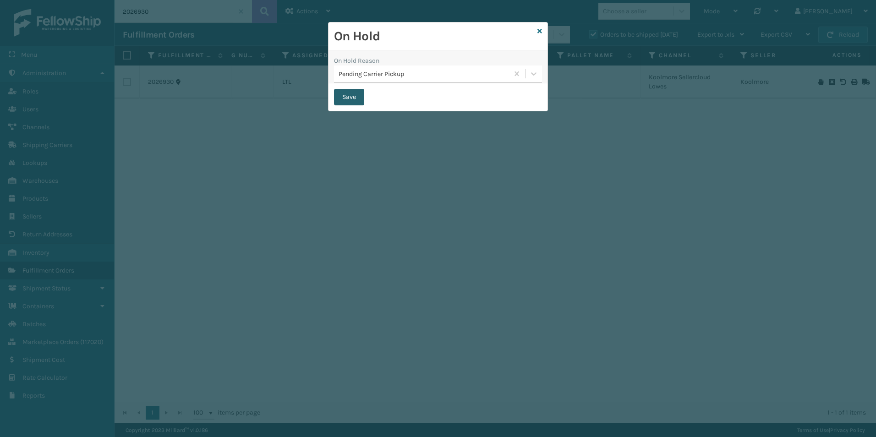
click at [340, 97] on button "Save" at bounding box center [349, 97] width 30 height 16
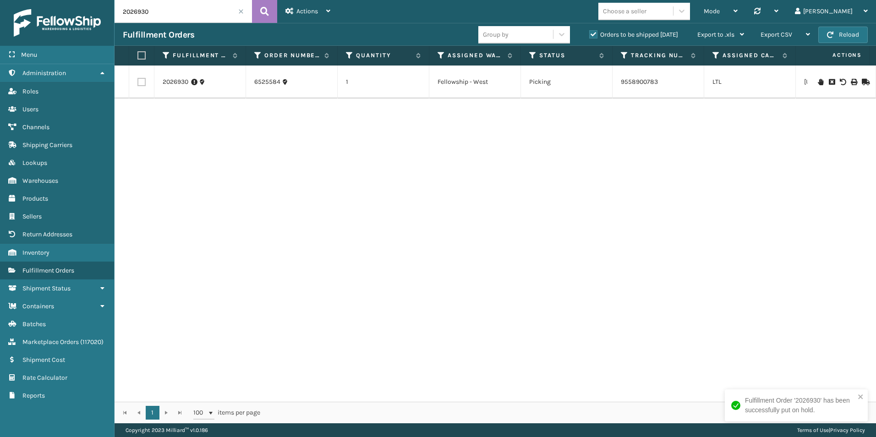
click at [177, 14] on input "2026930" at bounding box center [183, 11] width 137 height 23
click at [818, 84] on icon at bounding box center [820, 82] width 5 height 6
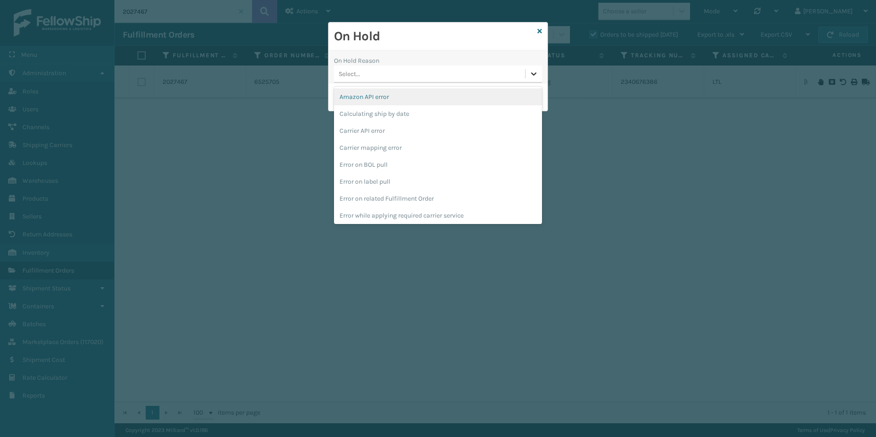
click at [530, 77] on icon at bounding box center [533, 73] width 9 height 9
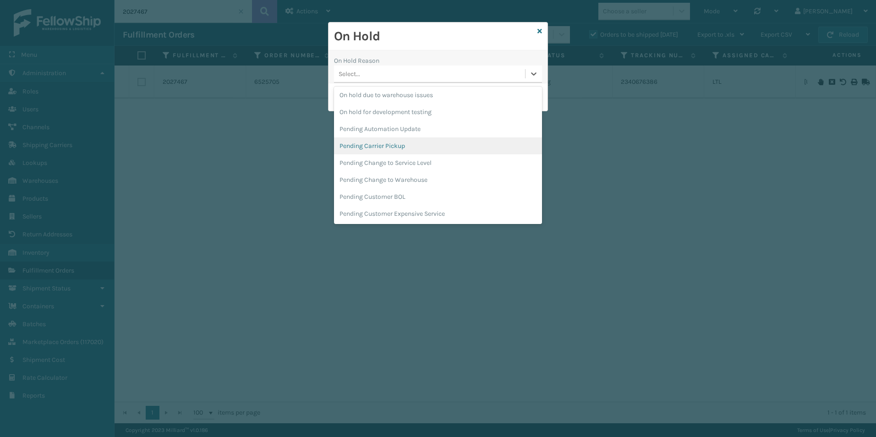
click at [387, 147] on div "Pending Carrier Pickup" at bounding box center [438, 145] width 208 height 17
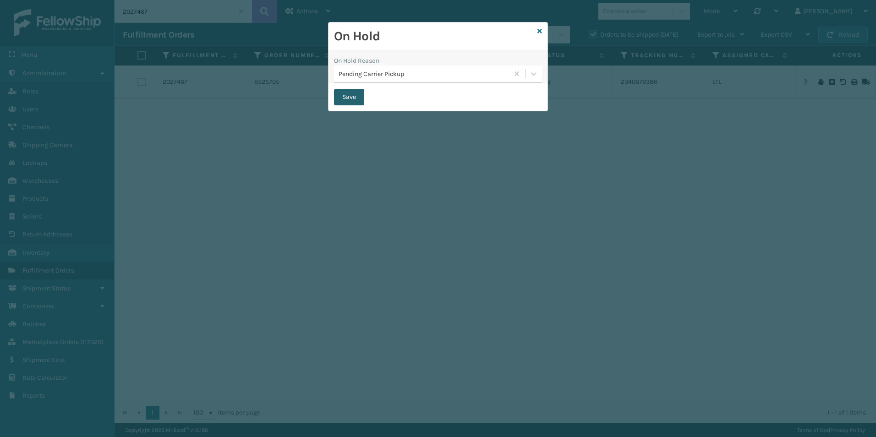
click at [350, 96] on button "Save" at bounding box center [349, 97] width 30 height 16
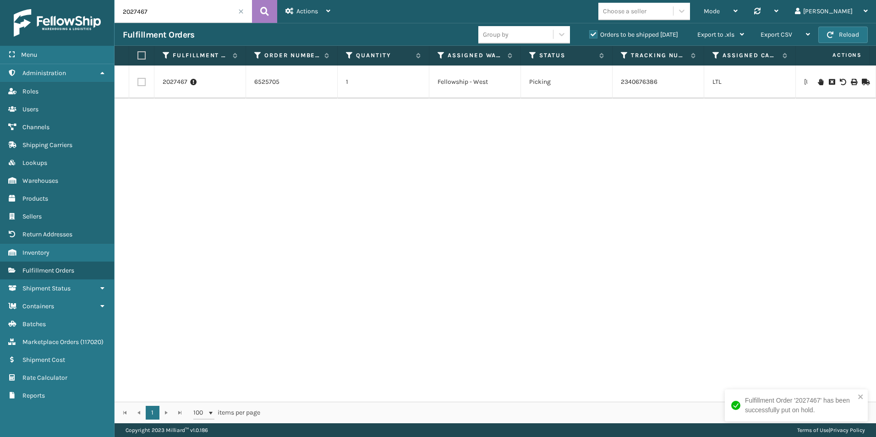
drag, startPoint x: 143, startPoint y: 13, endPoint x: 169, endPoint y: 17, distance: 26.1
click at [163, 13] on input "2027467" at bounding box center [183, 11] width 137 height 23
click at [818, 83] on icon at bounding box center [820, 82] width 5 height 6
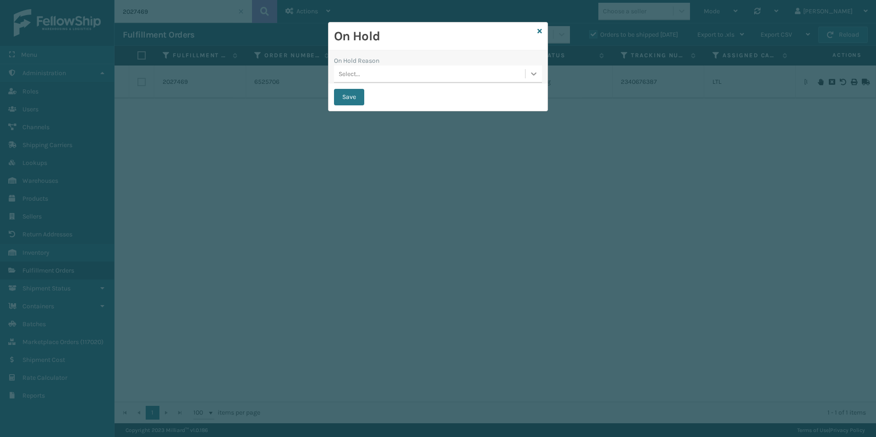
click at [537, 73] on icon at bounding box center [533, 73] width 9 height 9
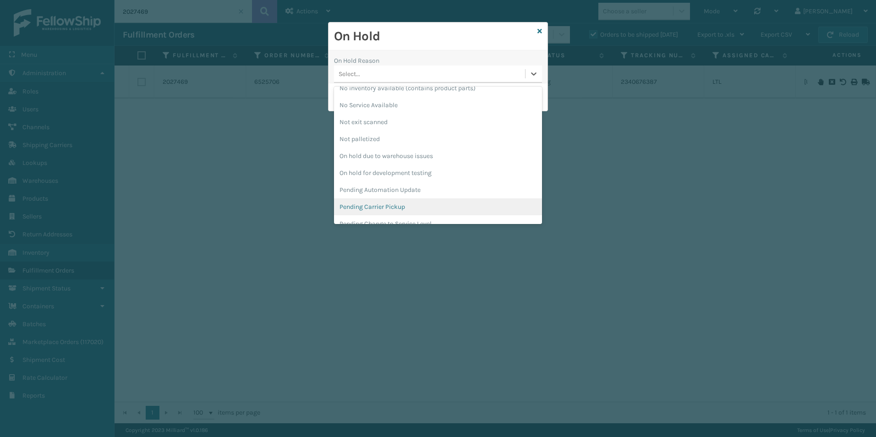
click at [391, 203] on div "Pending Carrier Pickup" at bounding box center [438, 206] width 208 height 17
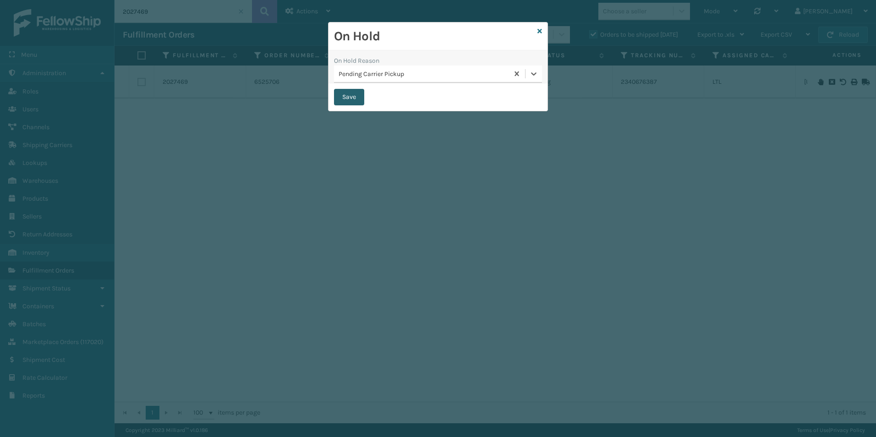
click at [346, 98] on button "Save" at bounding box center [349, 97] width 30 height 16
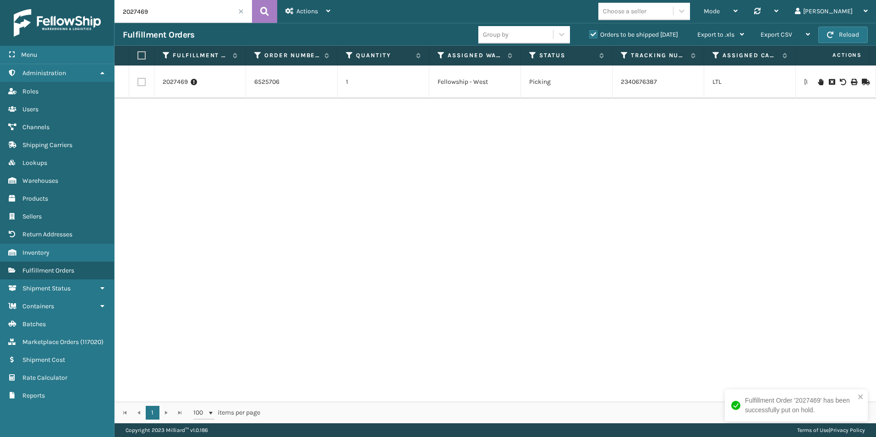
drag, startPoint x: 142, startPoint y: 13, endPoint x: 164, endPoint y: 14, distance: 21.6
click at [167, 13] on input "2027469" at bounding box center [183, 11] width 137 height 23
type input "2027473"
click at [818, 79] on icon at bounding box center [820, 82] width 5 height 6
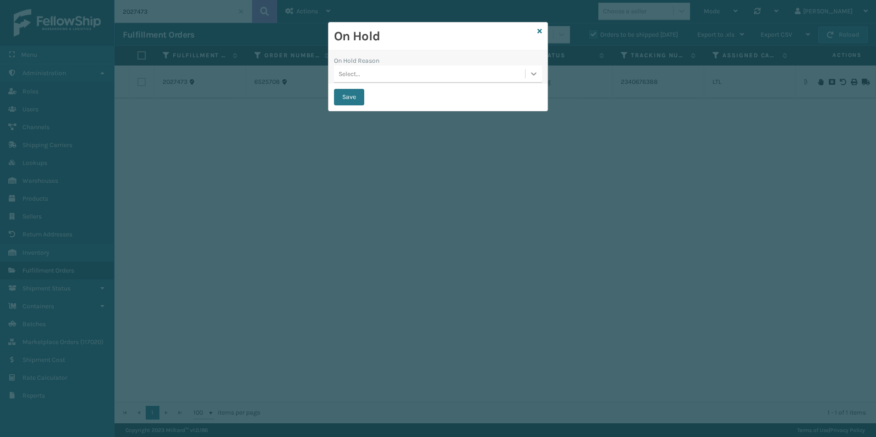
click at [528, 75] on div at bounding box center [534, 74] width 16 height 16
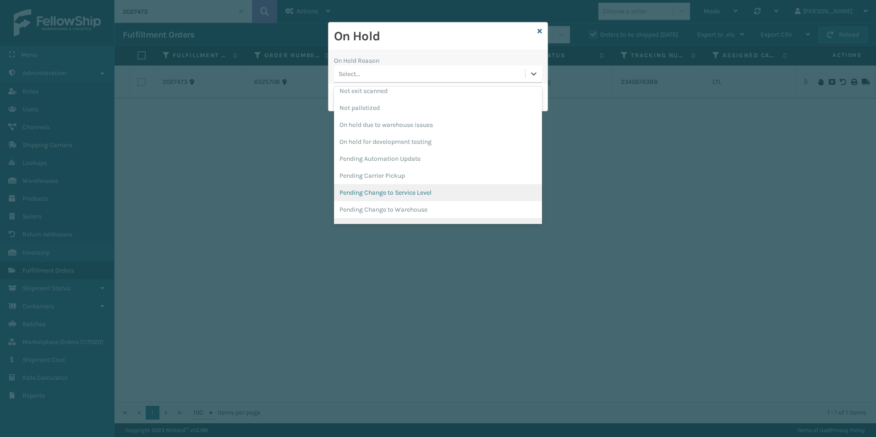
scroll to position [275, 0]
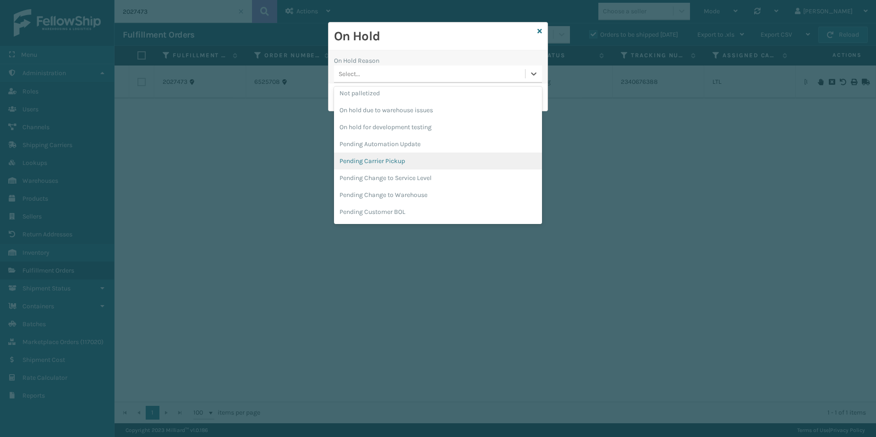
click at [387, 160] on div "Pending Carrier Pickup" at bounding box center [438, 161] width 208 height 17
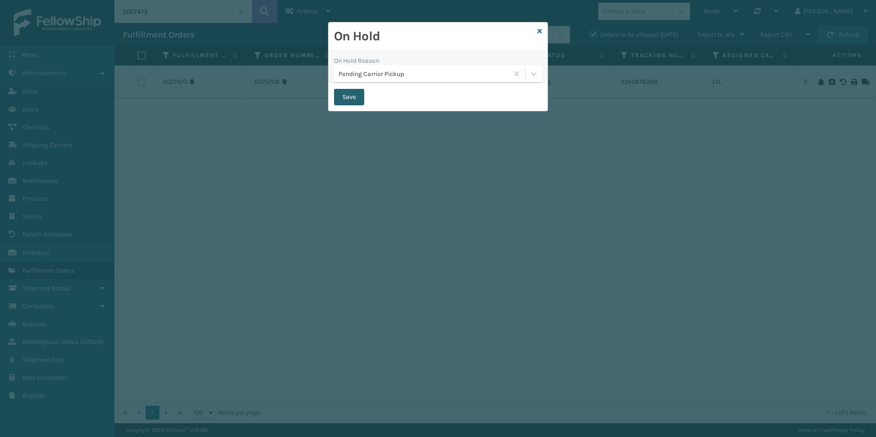
click at [347, 99] on button "Save" at bounding box center [349, 97] width 30 height 16
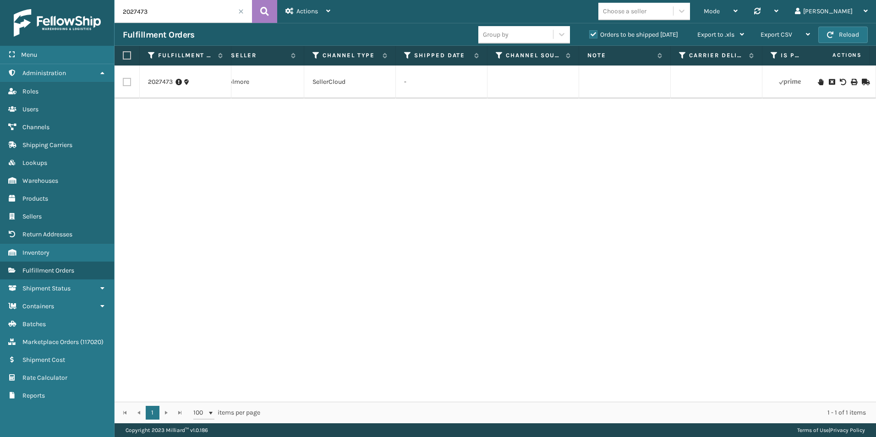
scroll to position [0, 995]
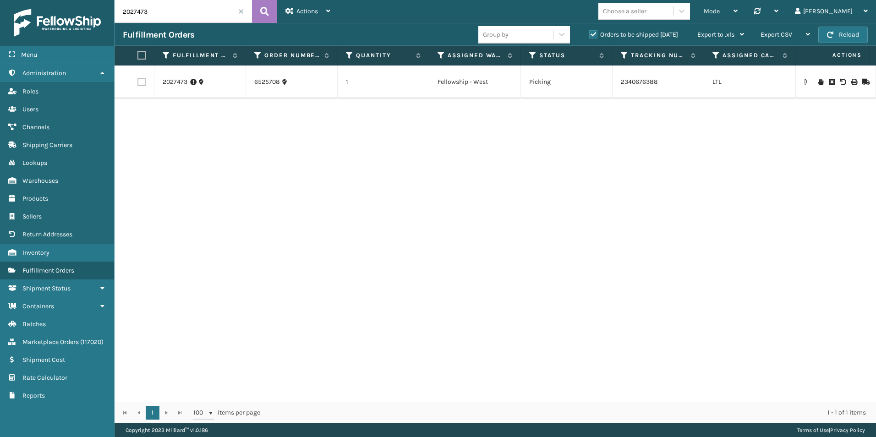
click at [242, 13] on span at bounding box center [240, 11] width 5 height 5
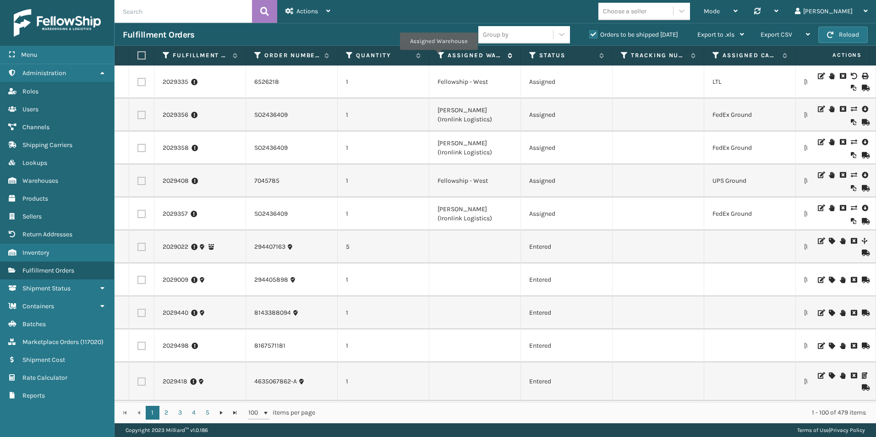
click at [439, 56] on icon at bounding box center [441, 55] width 7 height 8
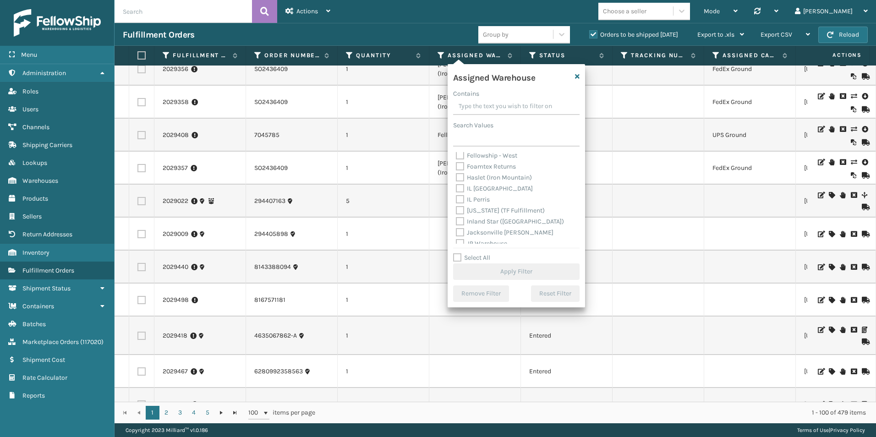
click at [459, 154] on label "Fellowship - West" at bounding box center [486, 156] width 61 height 8
click at [456, 154] on input "Fellowship - West" at bounding box center [456, 153] width 0 height 6
checkbox input "true"
click at [514, 269] on button "Apply Filter" at bounding box center [516, 271] width 126 height 16
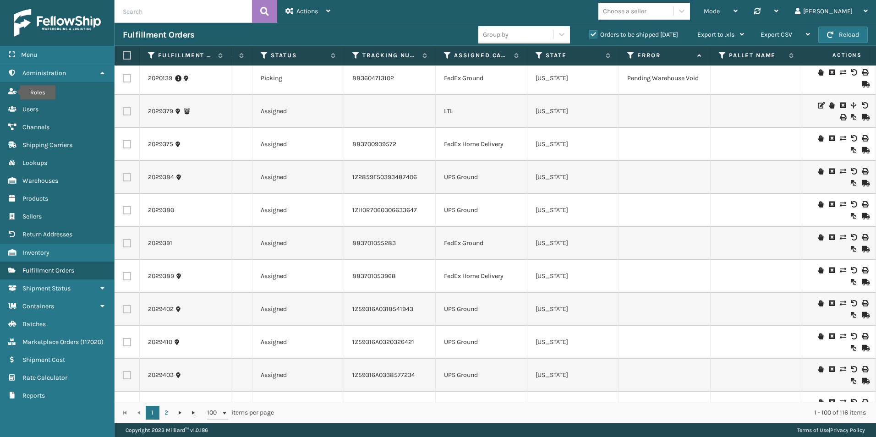
scroll to position [1191, 242]
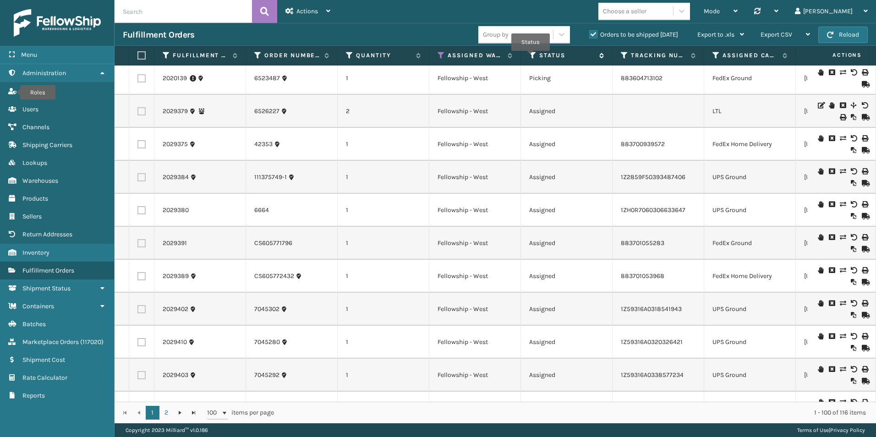
click at [531, 57] on icon at bounding box center [532, 55] width 7 height 8
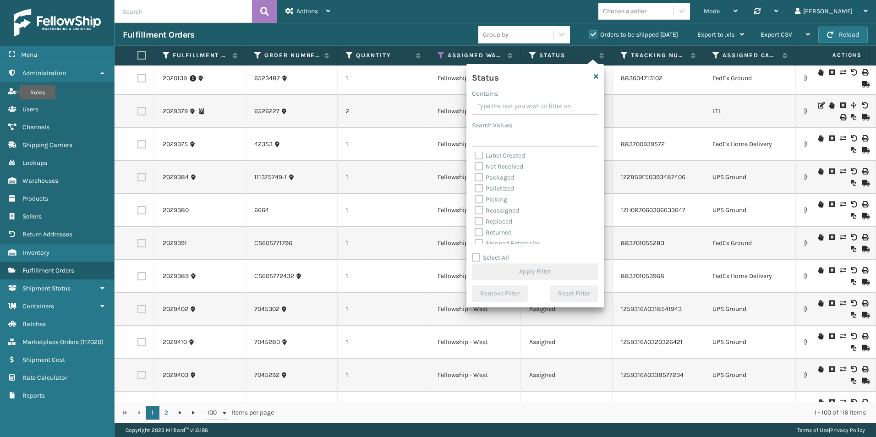
click at [479, 198] on label "Picking" at bounding box center [491, 200] width 33 height 8
click at [475, 198] on input "Picking" at bounding box center [475, 197] width 0 height 6
checkbox input "true"
click at [534, 271] on button "Apply Filter" at bounding box center [535, 271] width 126 height 16
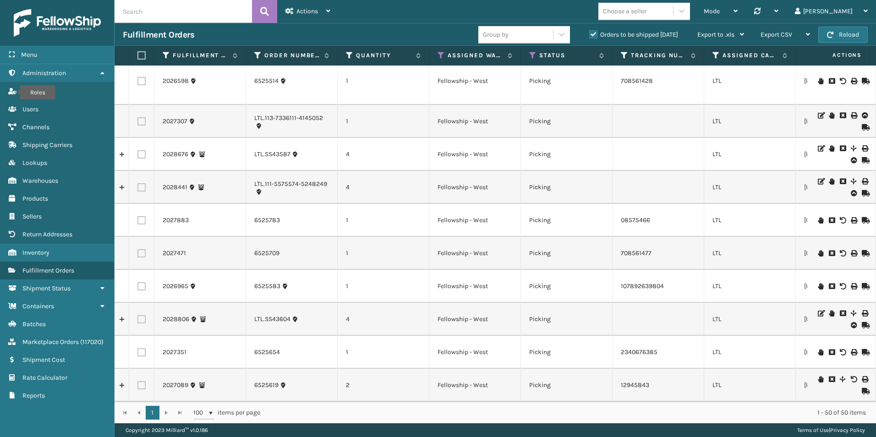
scroll to position [1335, 335]
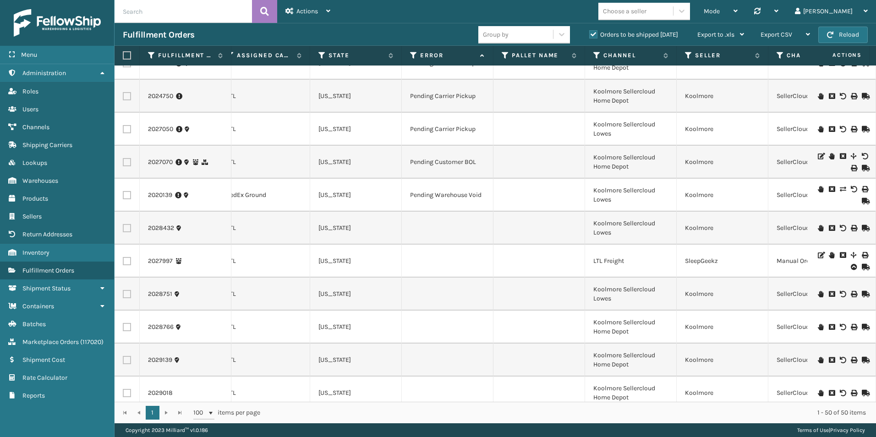
click at [166, 14] on input "text" at bounding box center [183, 11] width 137 height 23
type input "2027309"
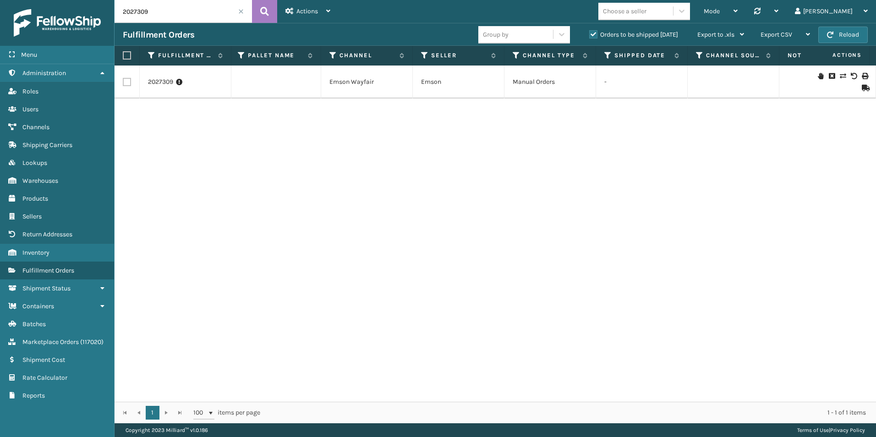
scroll to position [0, 782]
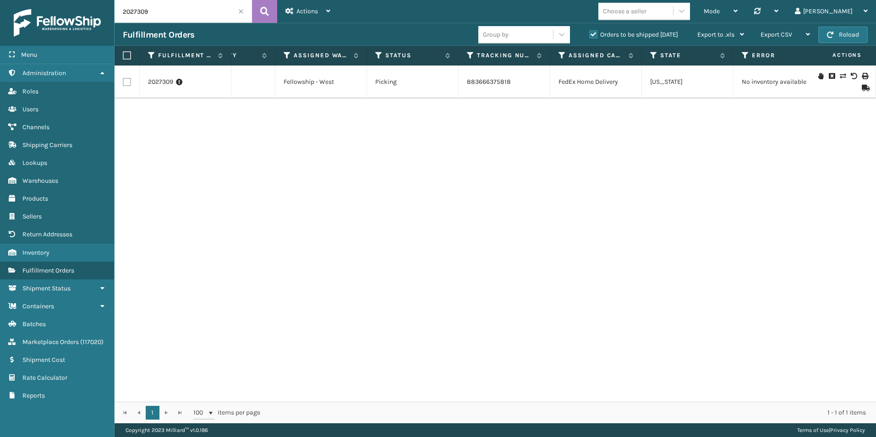
click at [242, 14] on input "2027309" at bounding box center [183, 11] width 137 height 23
click at [239, 8] on input "2027309" at bounding box center [183, 11] width 137 height 23
click at [242, 12] on span at bounding box center [240, 11] width 5 height 5
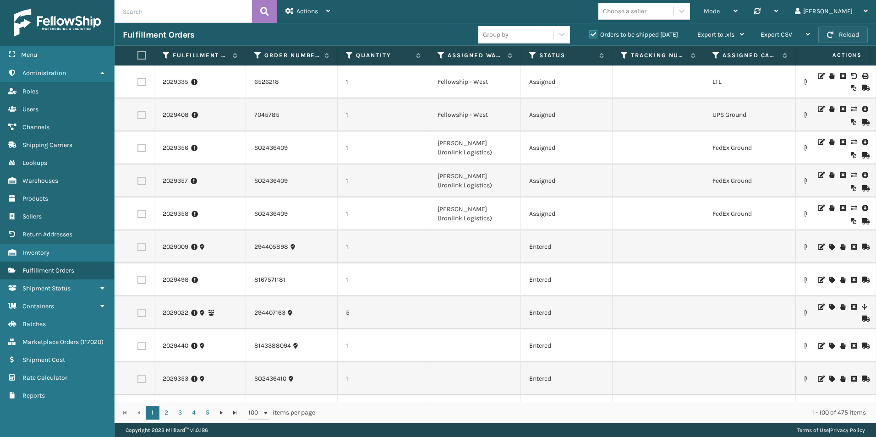
click at [842, 33] on button "Reload" at bounding box center [842, 35] width 49 height 16
click at [441, 55] on icon at bounding box center [441, 55] width 7 height 8
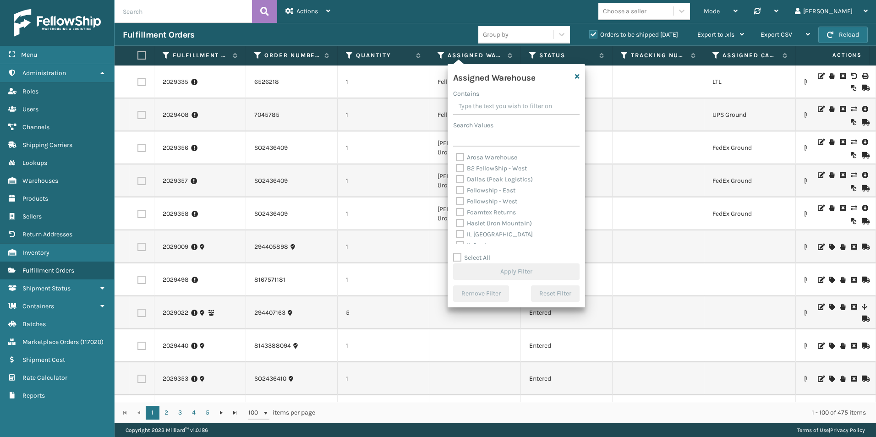
click at [458, 198] on label "Fellowship - West" at bounding box center [486, 202] width 61 height 8
click at [456, 197] on input "Fellowship - West" at bounding box center [456, 199] width 0 height 6
checkbox input "true"
click at [519, 274] on button "Apply Filter" at bounding box center [516, 271] width 126 height 16
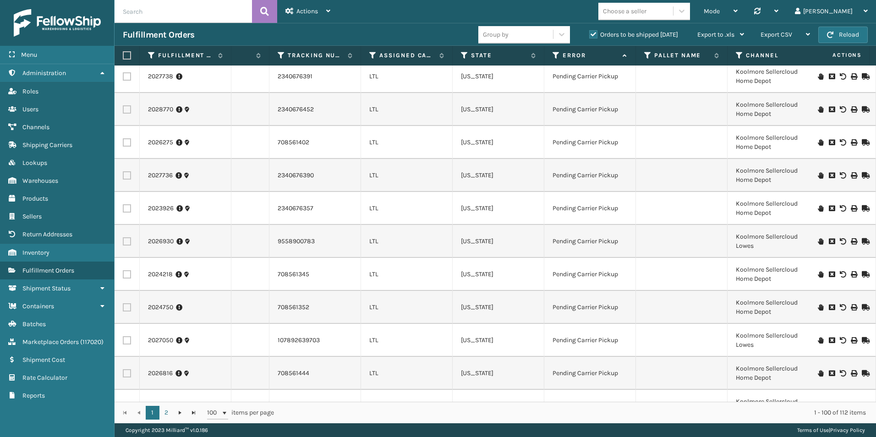
scroll to position [0, 336]
